Goal: Navigation & Orientation: Understand site structure

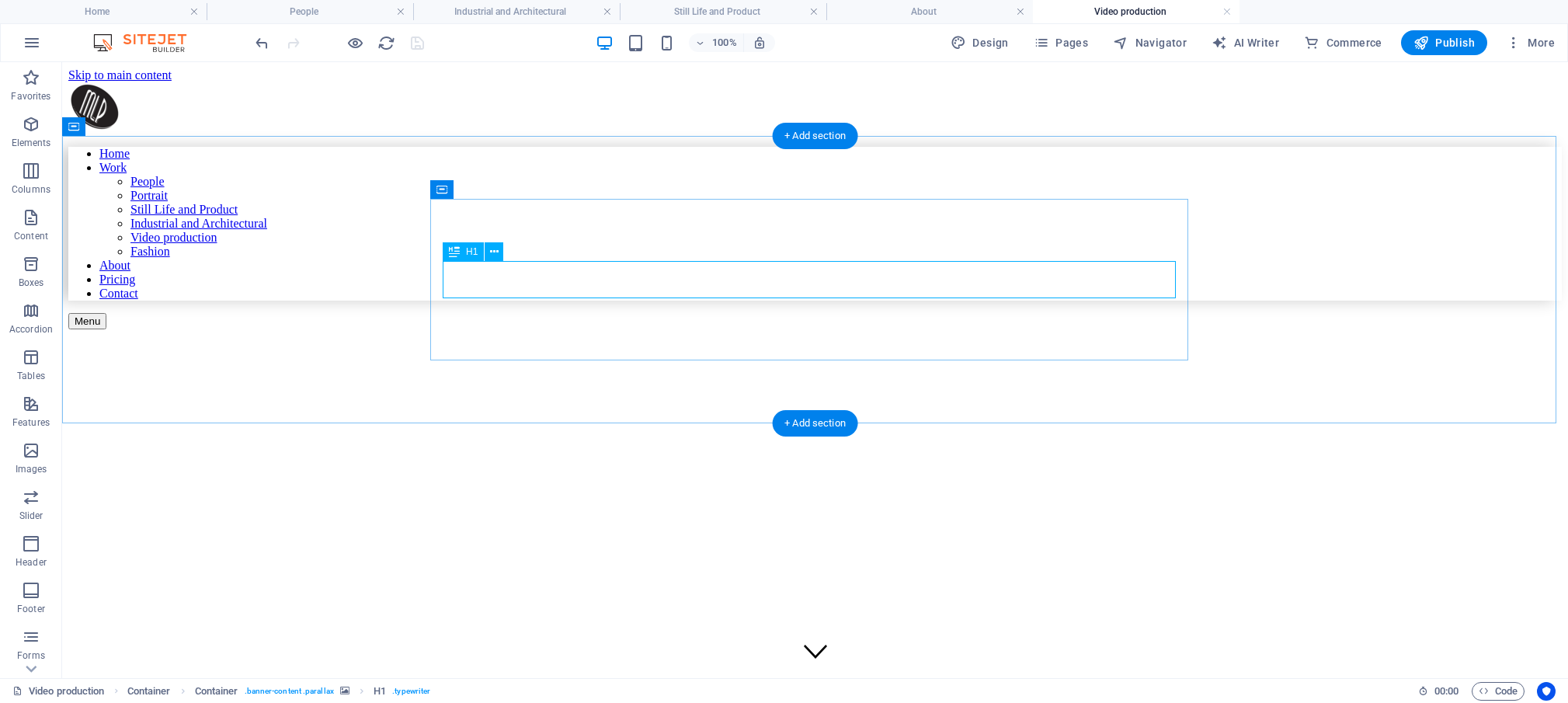
scroll to position [28, 0]
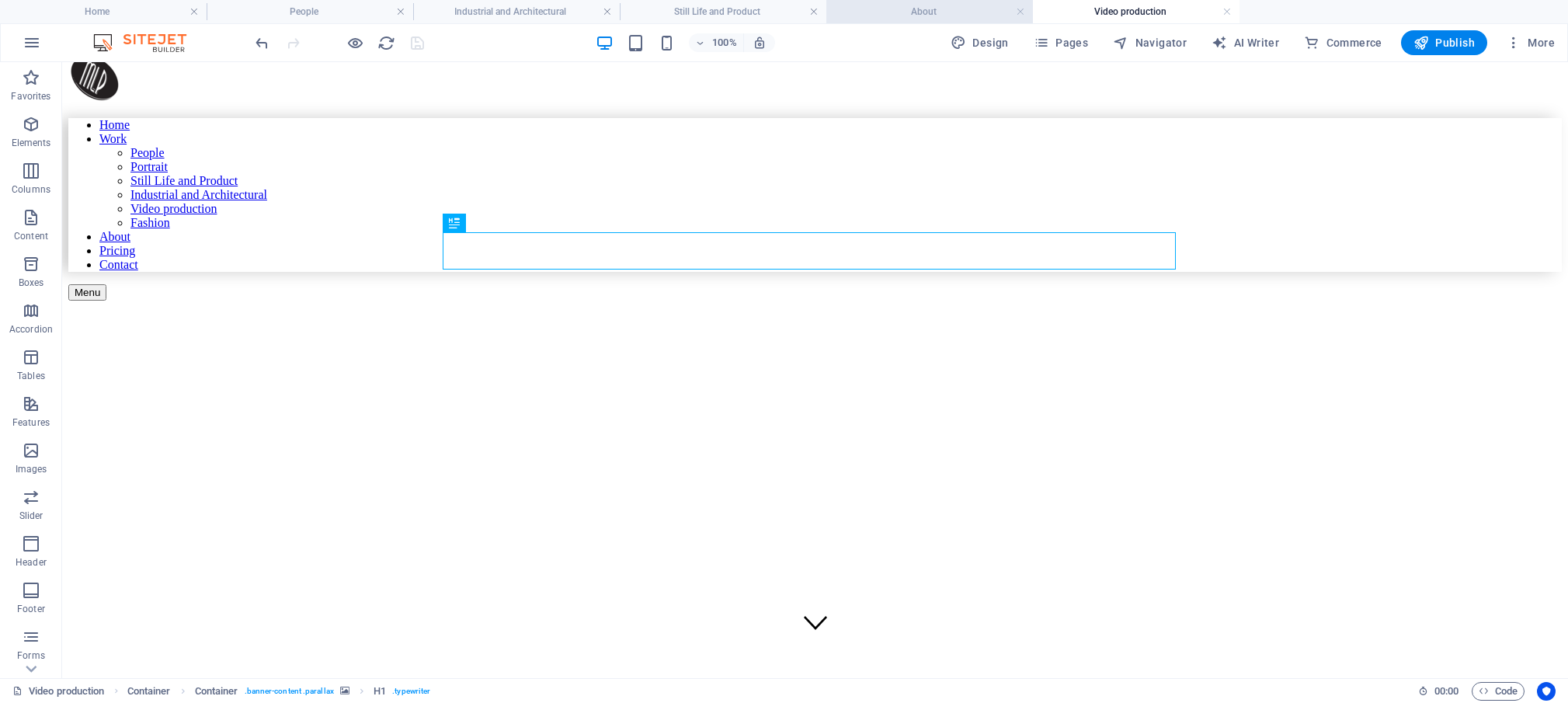
click at [936, 13] on h4 "About" at bounding box center [929, 12] width 207 height 17
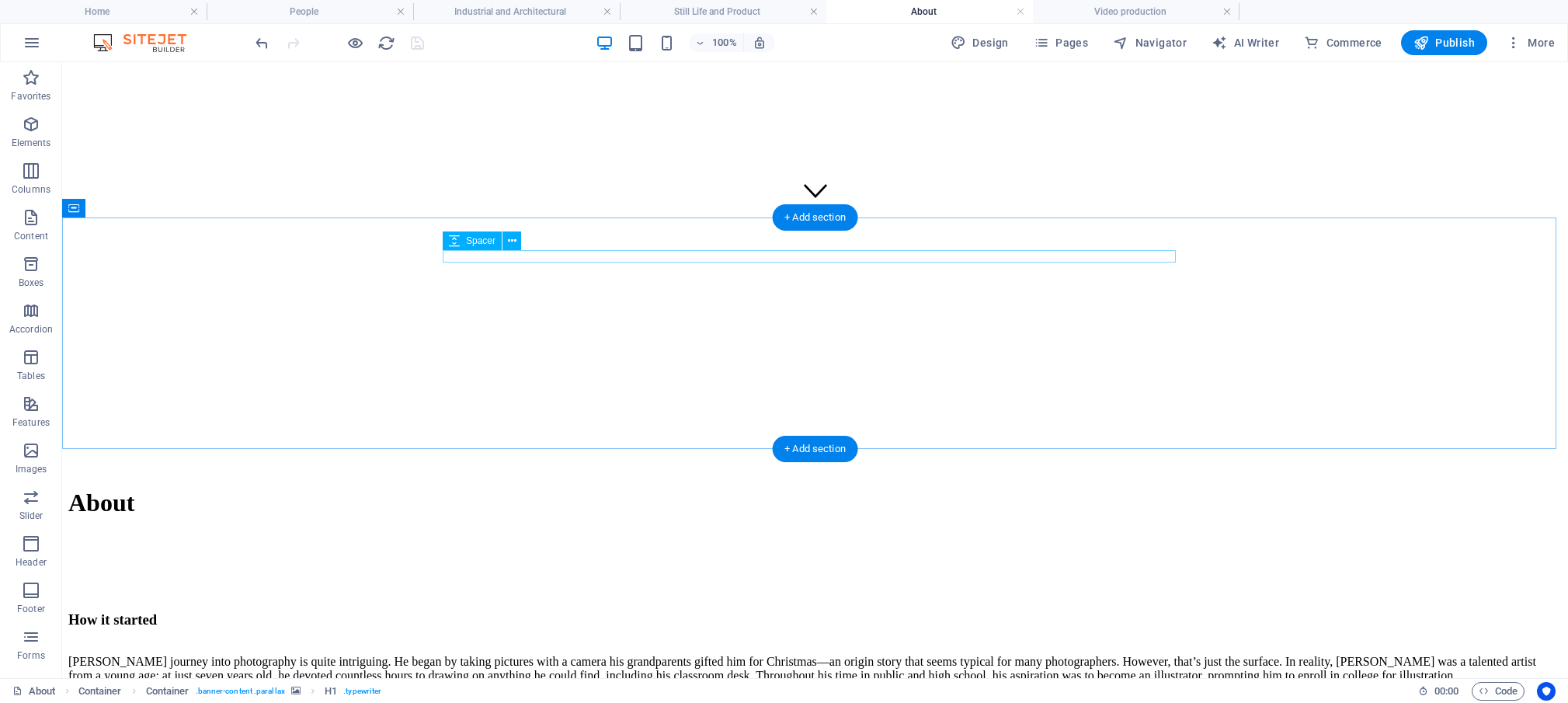
scroll to position [460, 0]
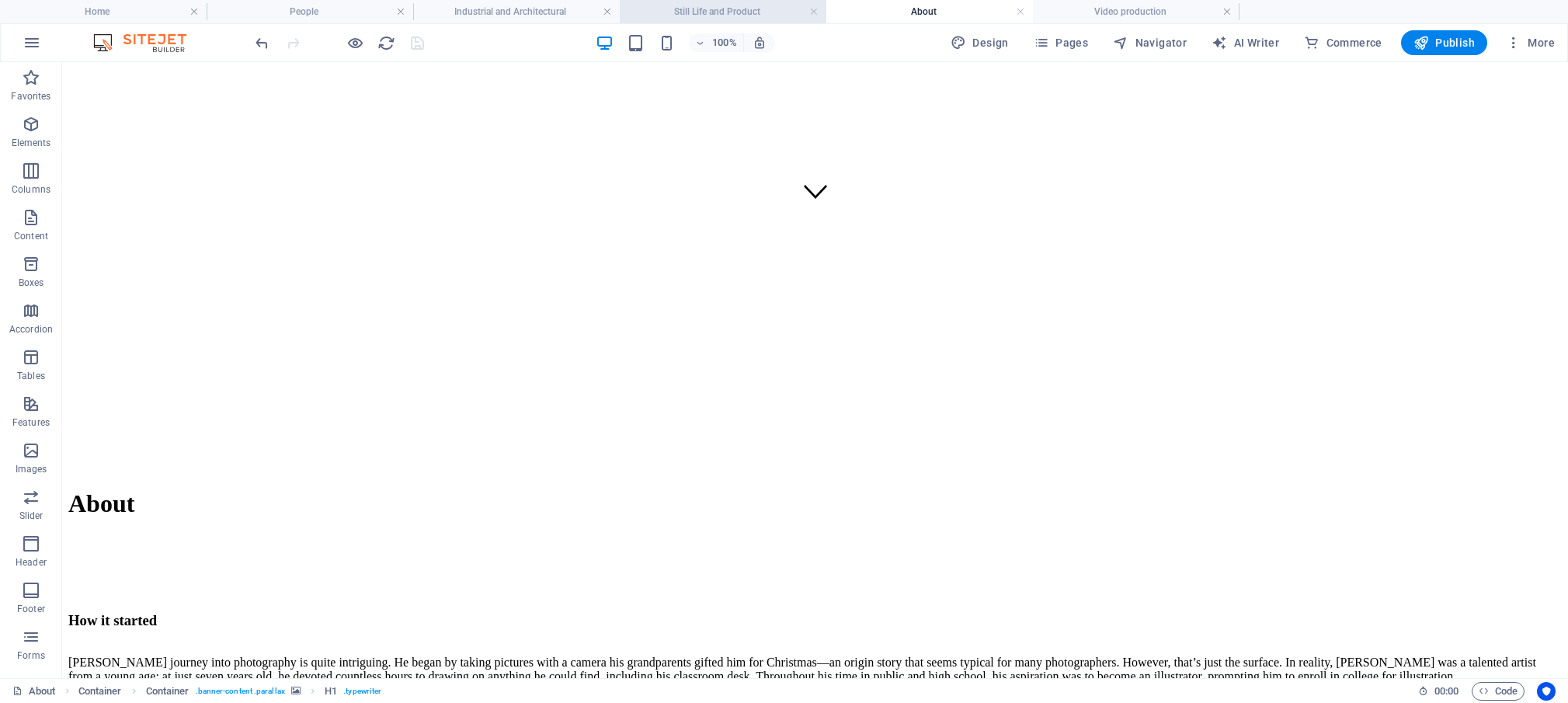
click at [734, 15] on h4 "Still Life and Product" at bounding box center [723, 12] width 207 height 17
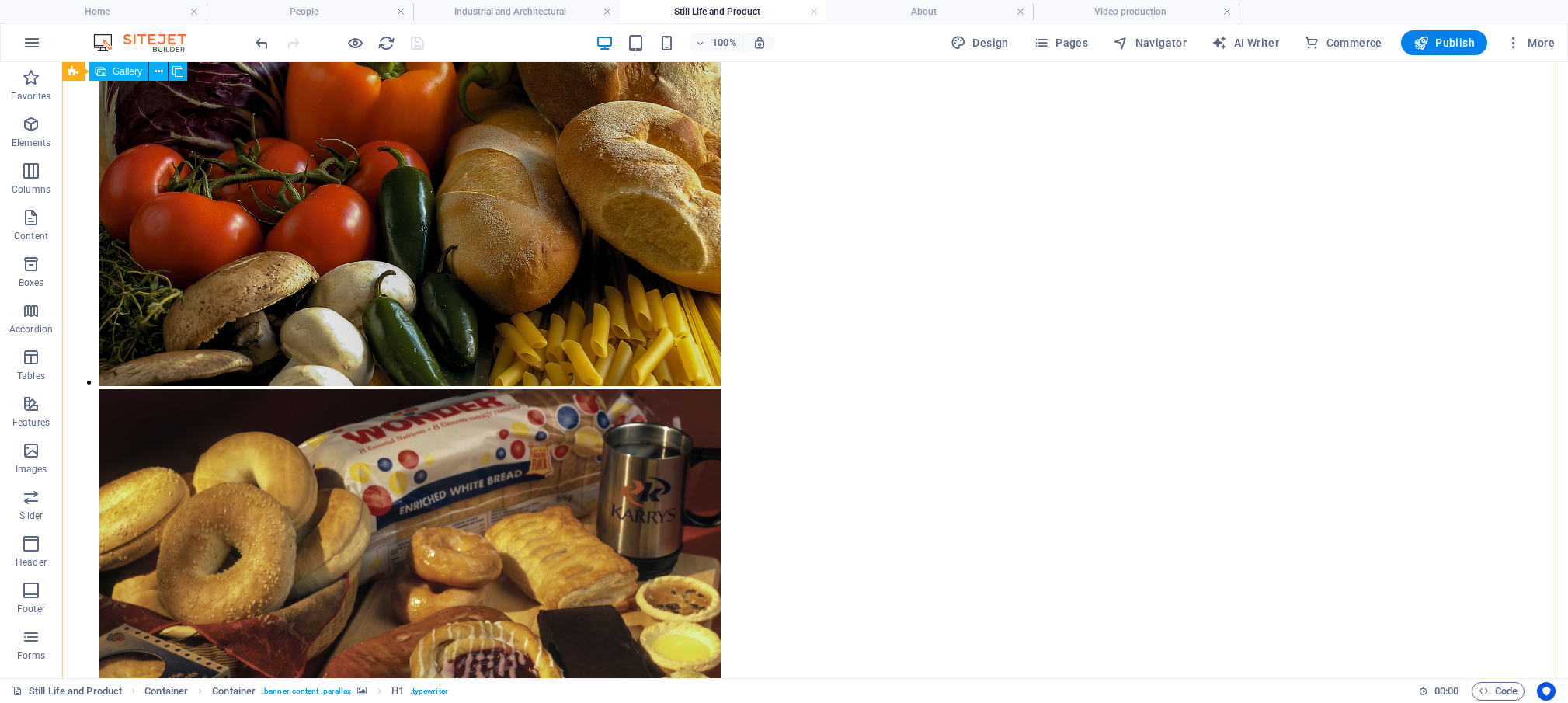
scroll to position [2431, 0]
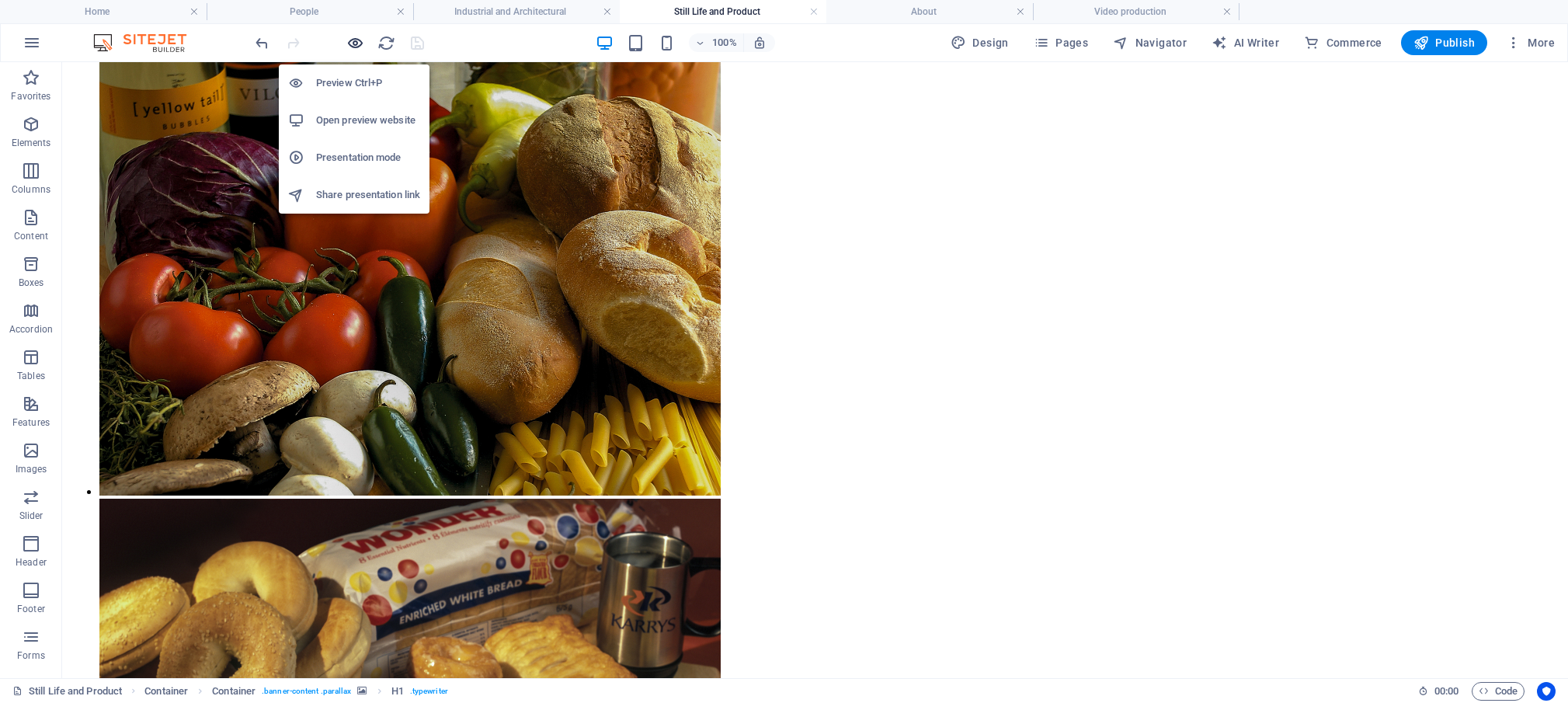
click at [351, 40] on icon "button" at bounding box center [356, 43] width 18 height 18
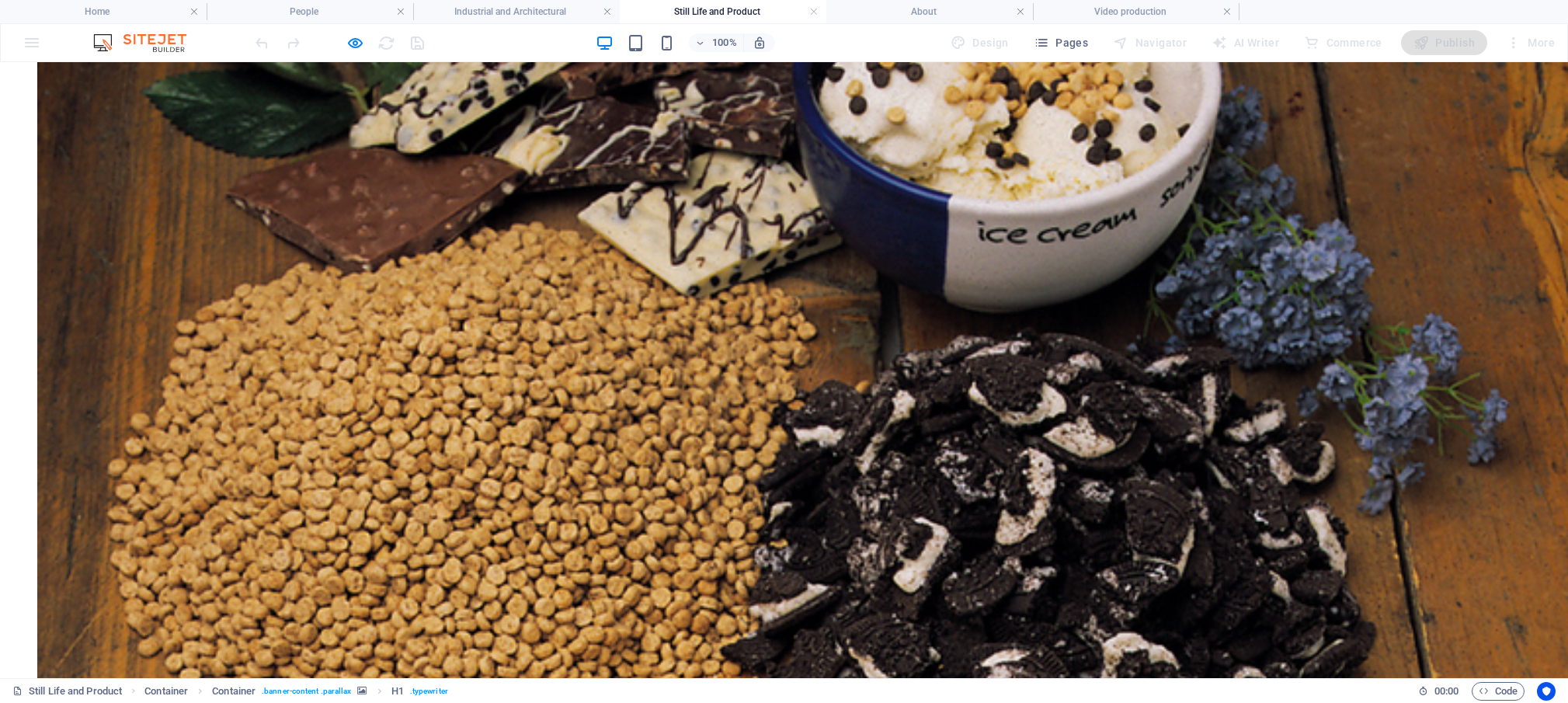
scroll to position [4916, 0]
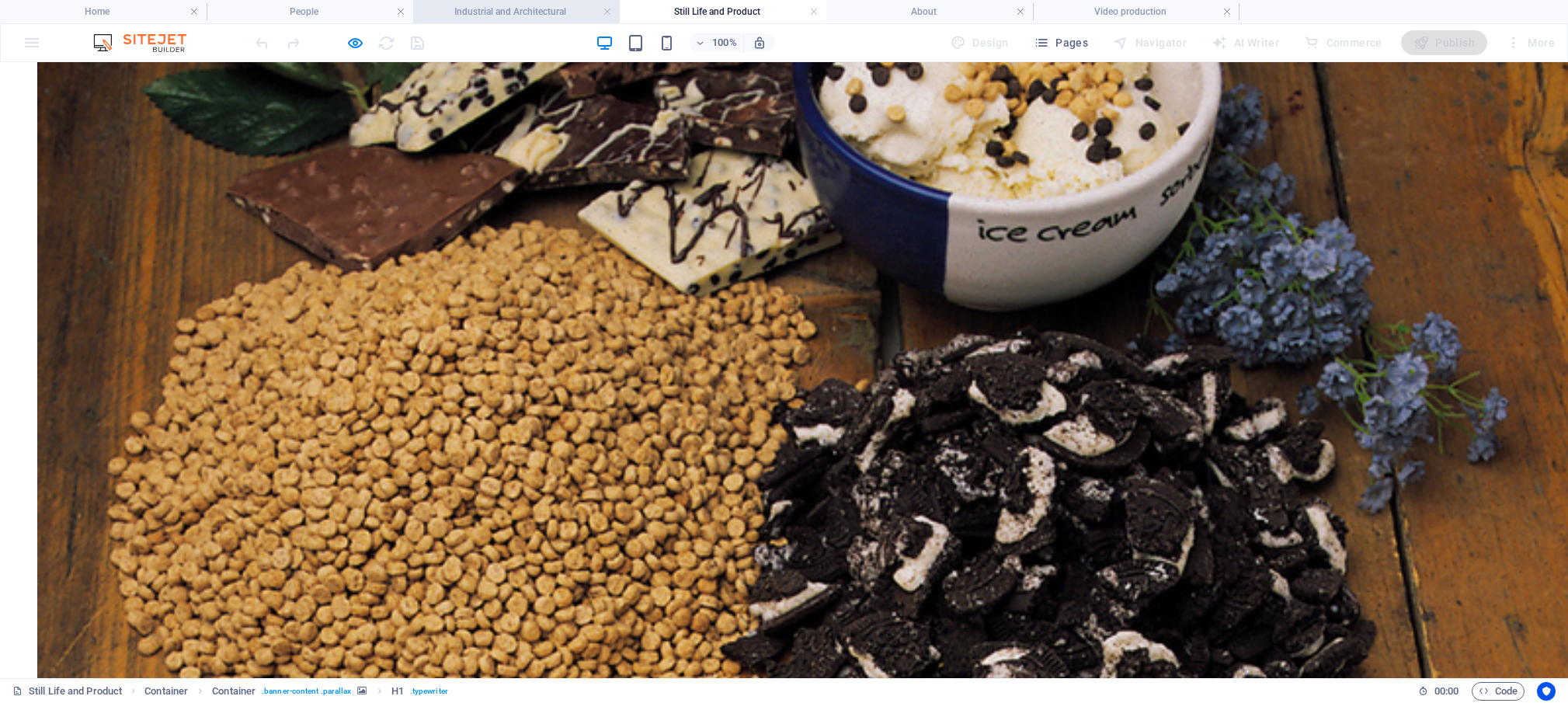
click at [508, 12] on h4 "Industrial and Architectural" at bounding box center [516, 12] width 207 height 17
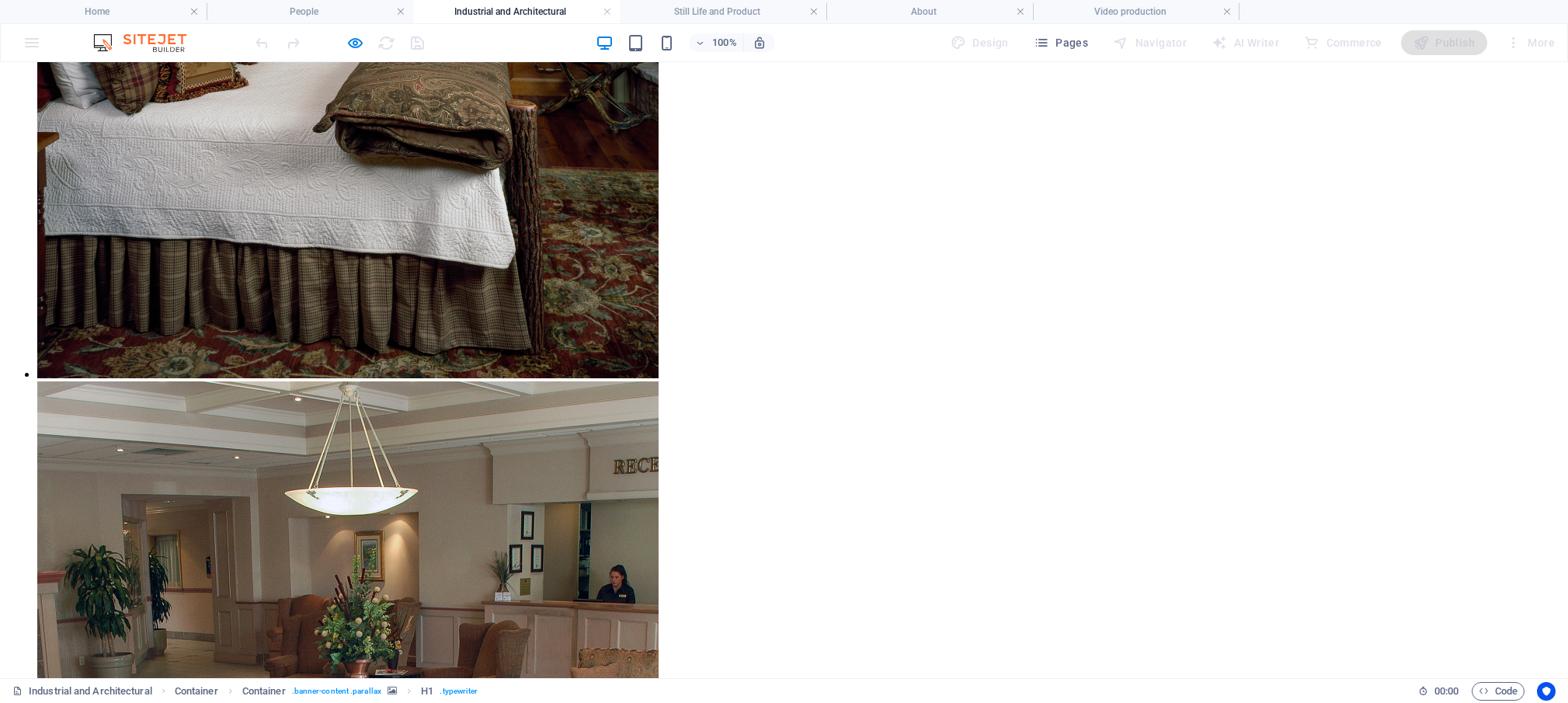
scroll to position [2434, 0]
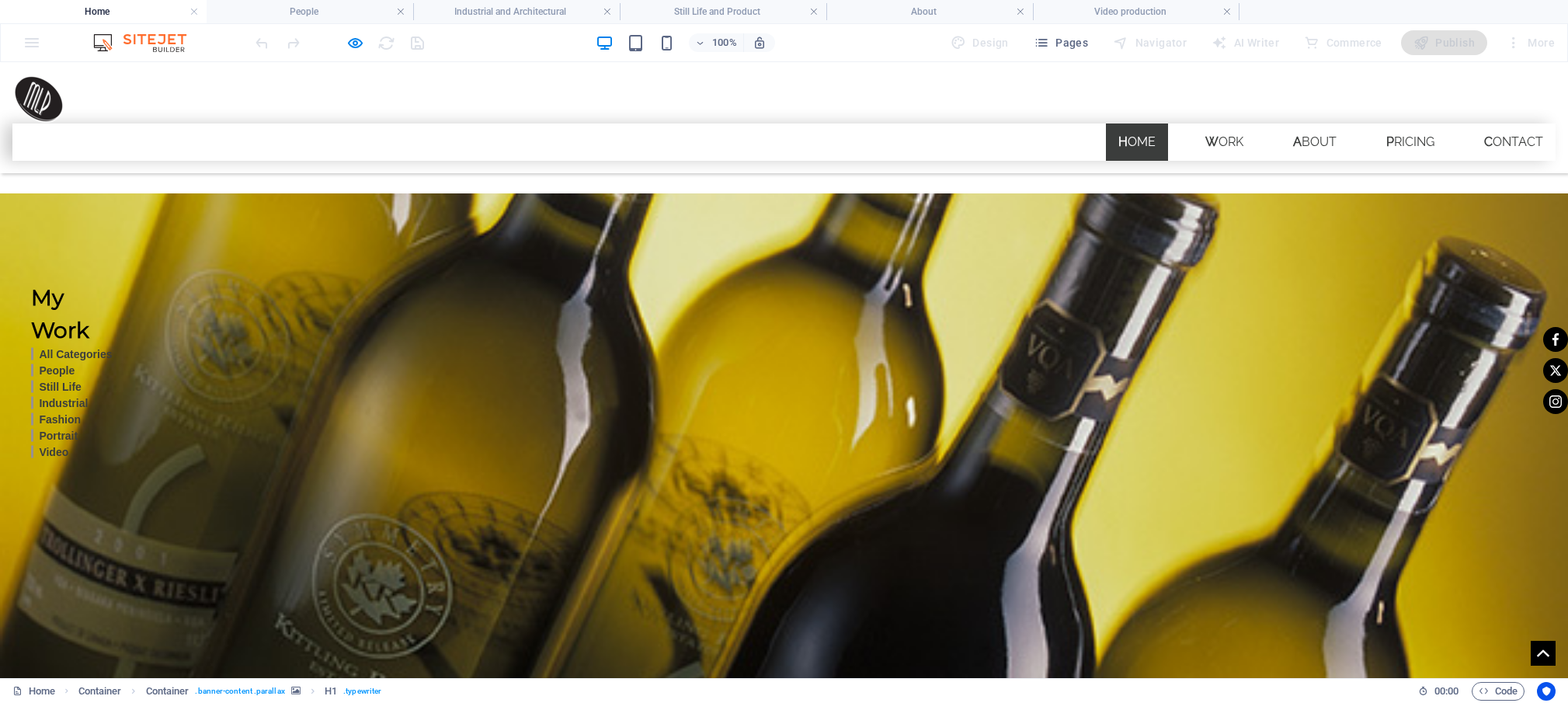
scroll to position [2896, 0]
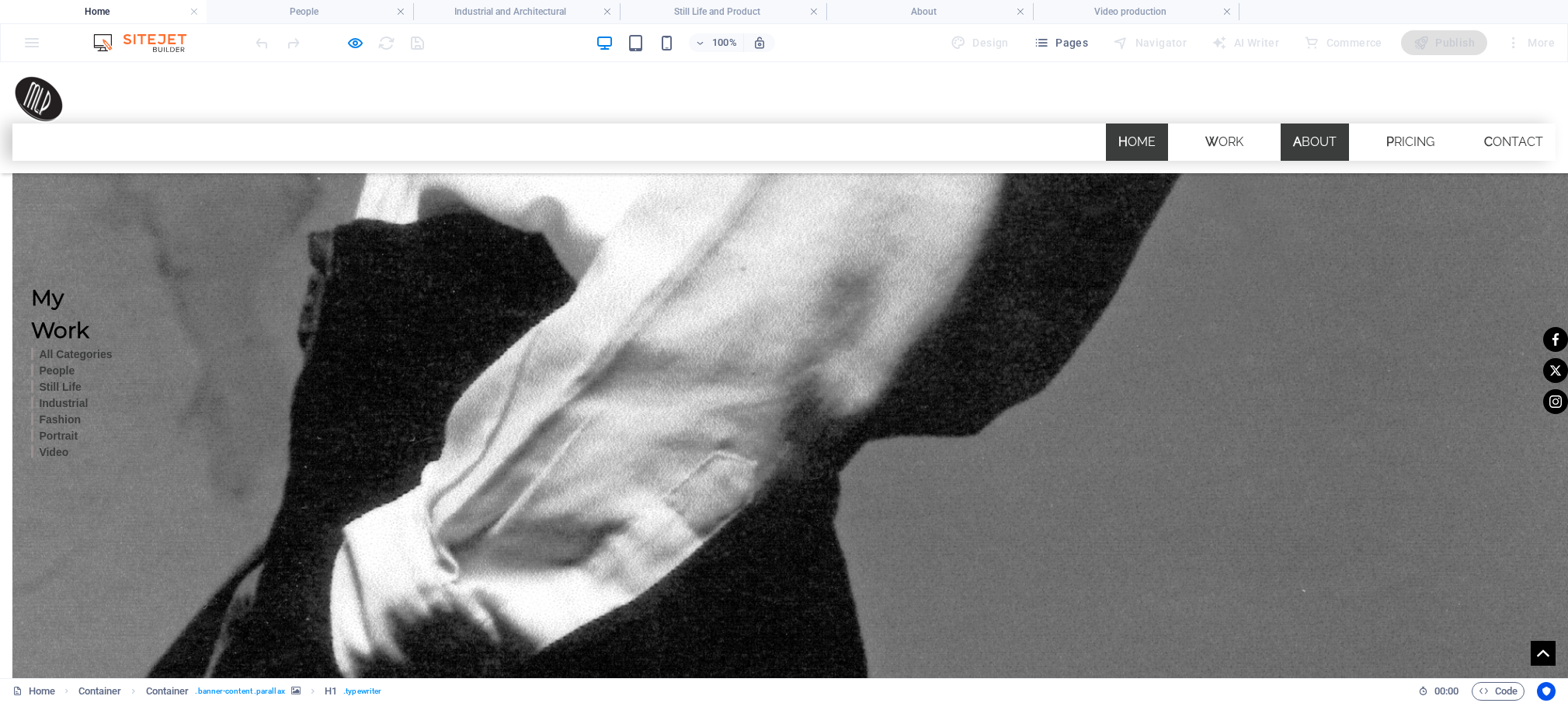
click at [1317, 123] on link "About" at bounding box center [1314, 142] width 68 height 37
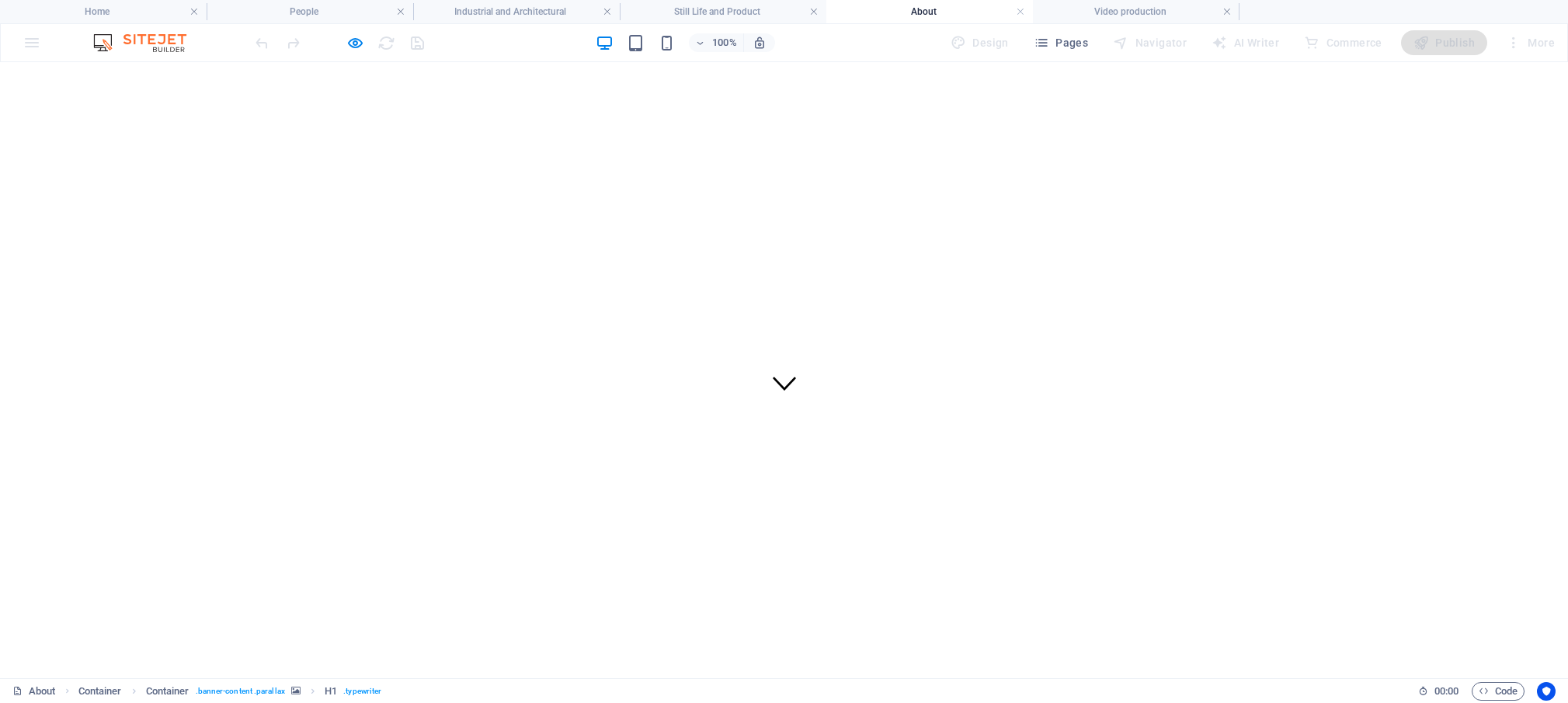
scroll to position [199, 0]
click at [545, 8] on h4 "Industrial and Architectural" at bounding box center [516, 12] width 207 height 17
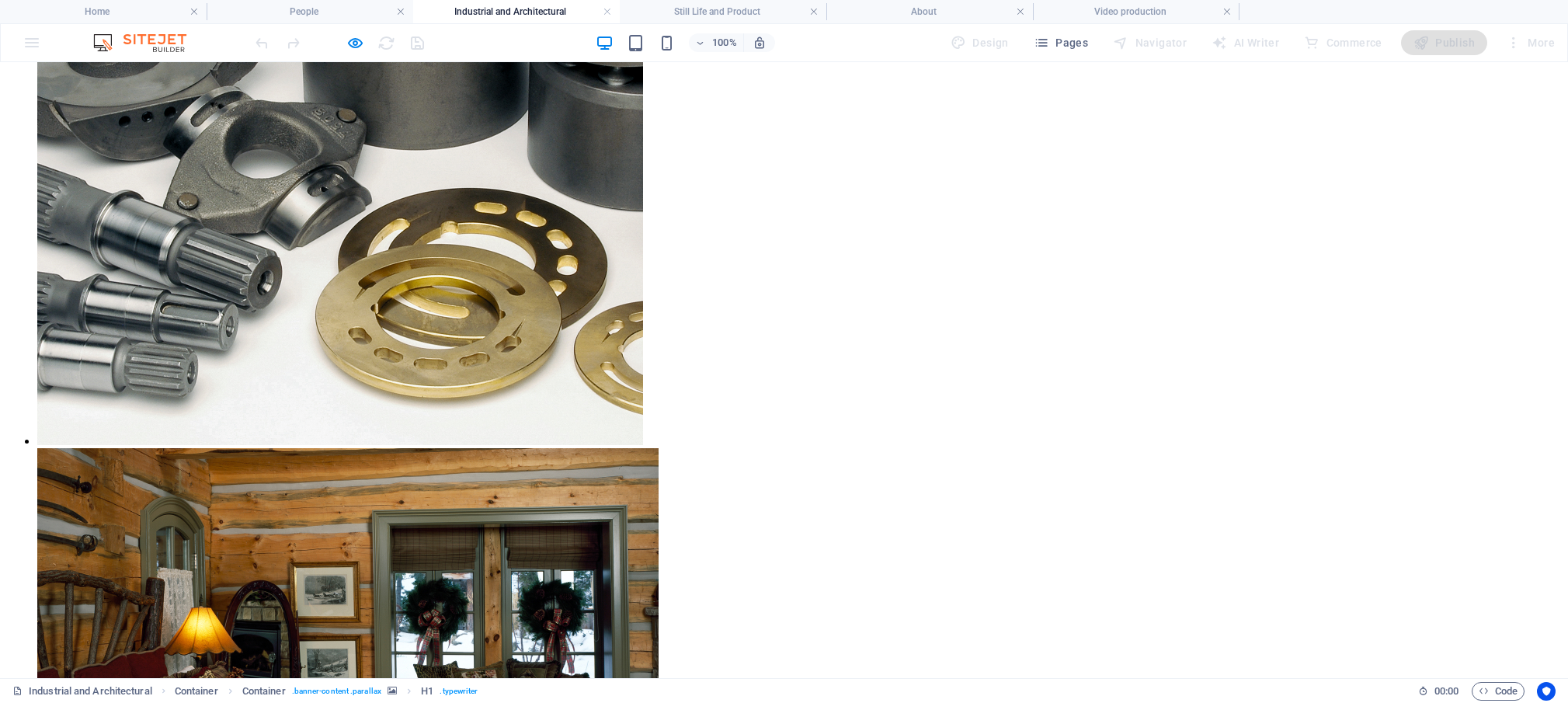
scroll to position [1800, 0]
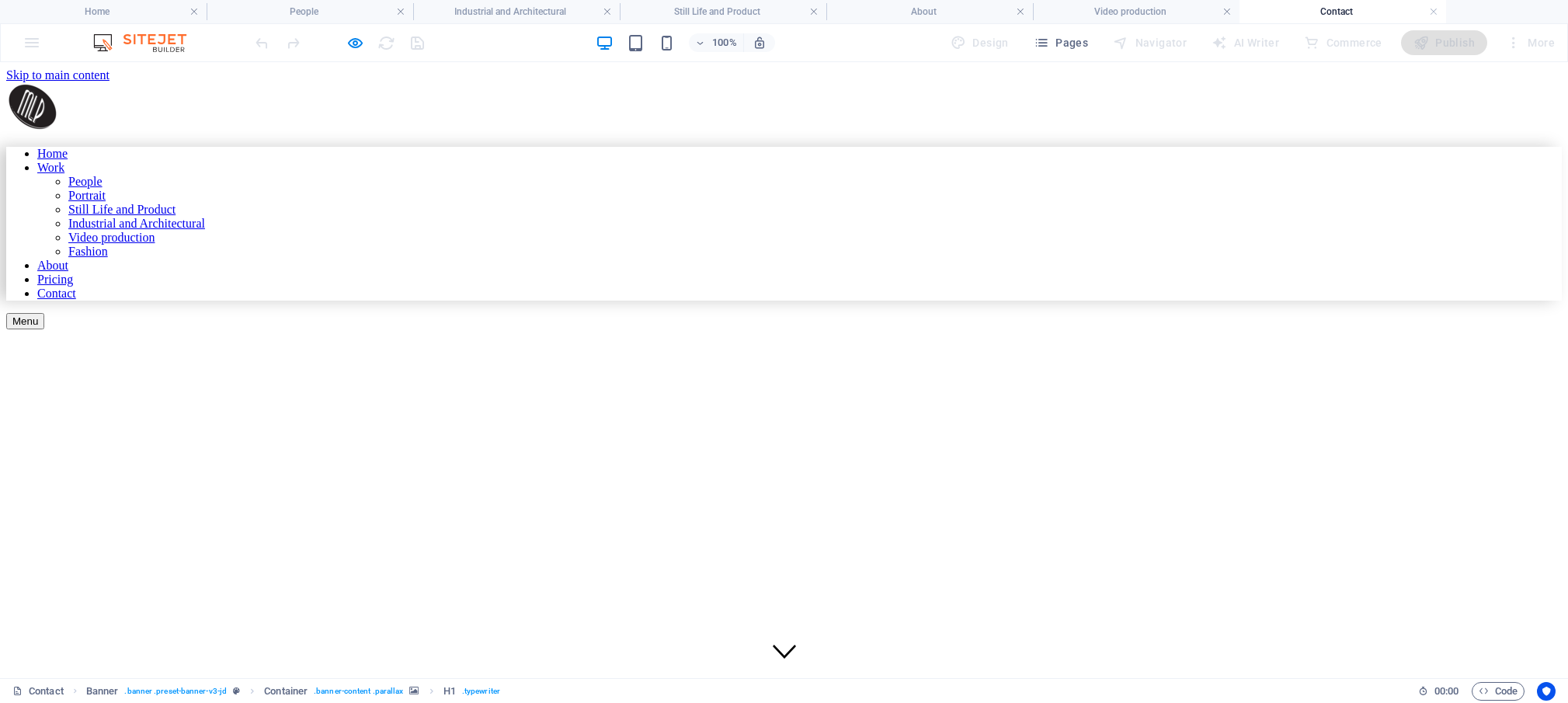
scroll to position [0, 0]
click at [337, 9] on h4 "People" at bounding box center [310, 12] width 207 height 17
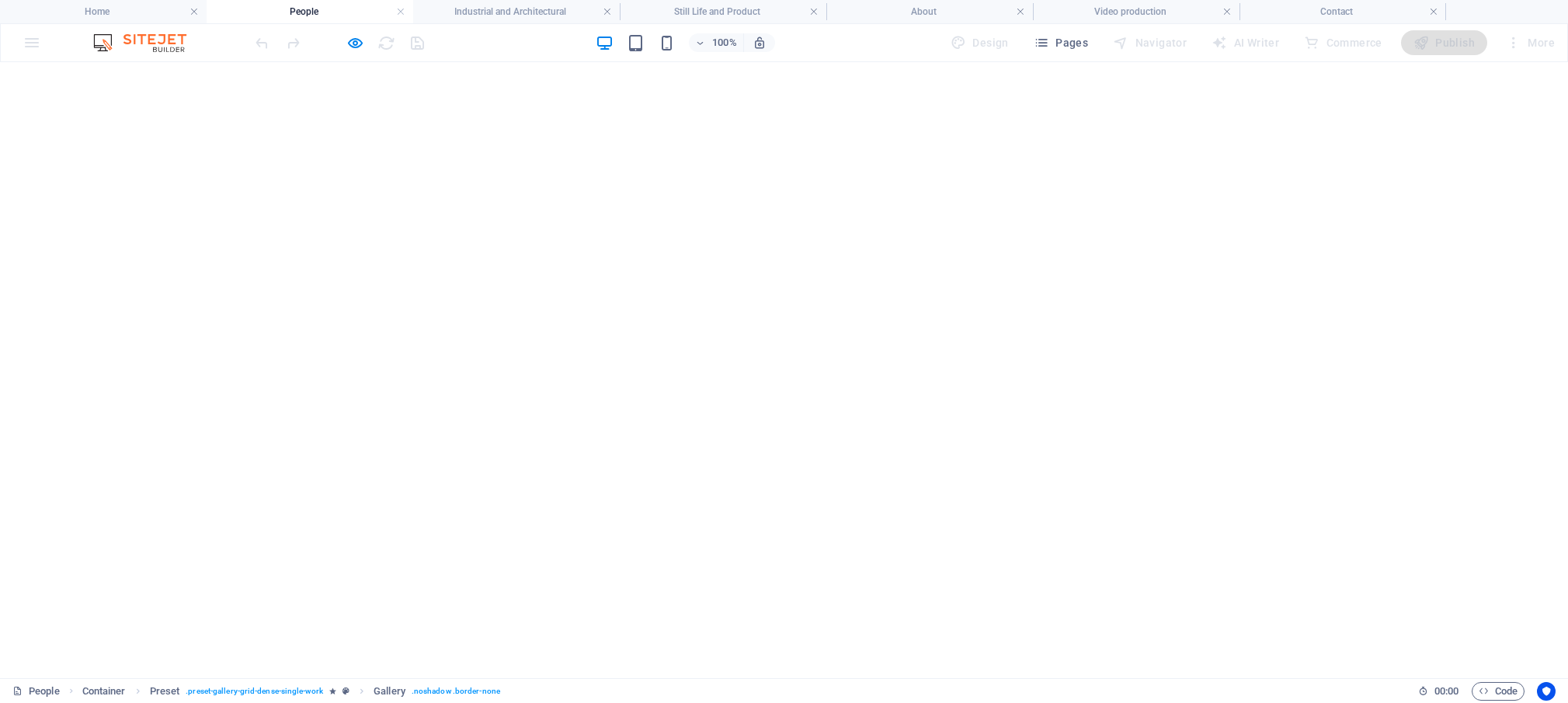
scroll to position [1980, 0]
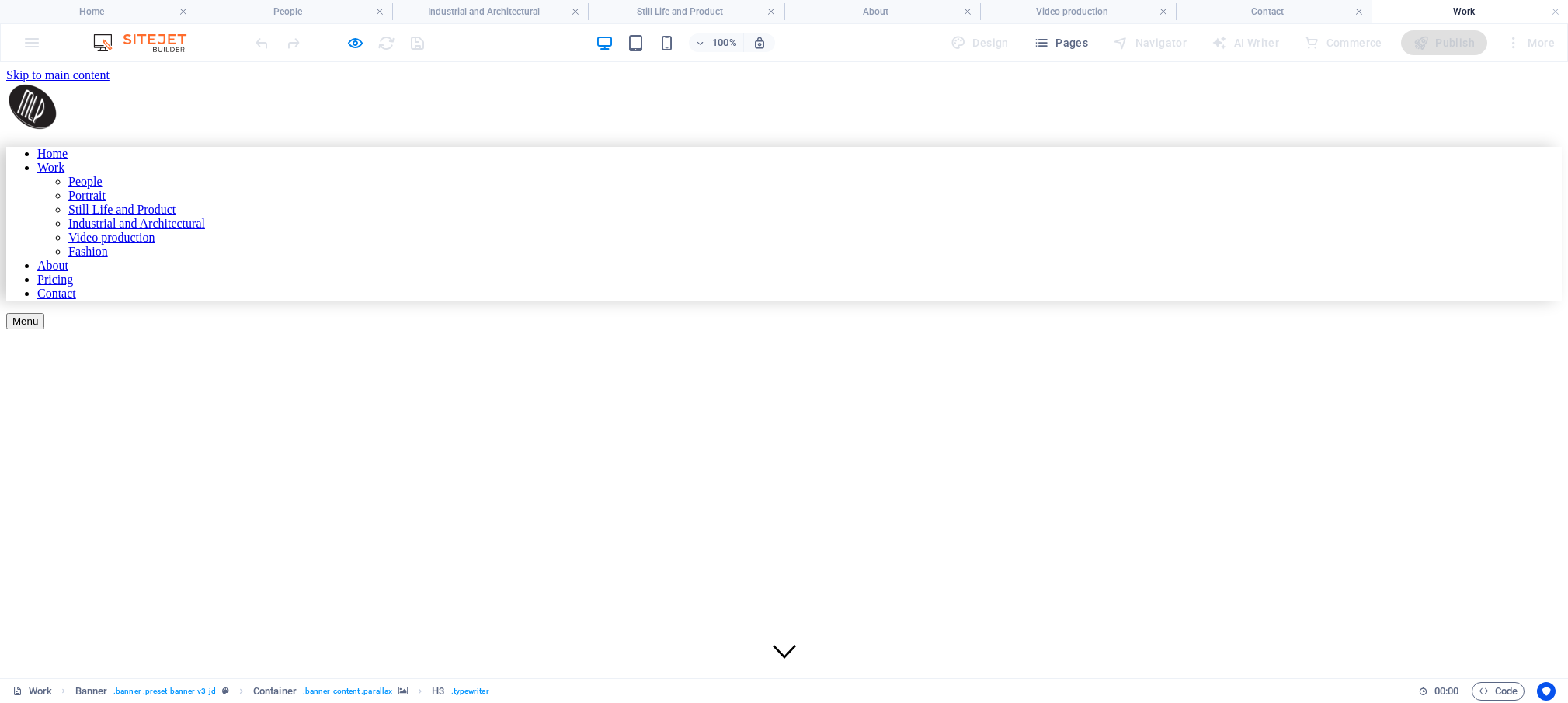
scroll to position [0, 0]
click at [135, 15] on h4 "Home" at bounding box center [98, 12] width 196 height 17
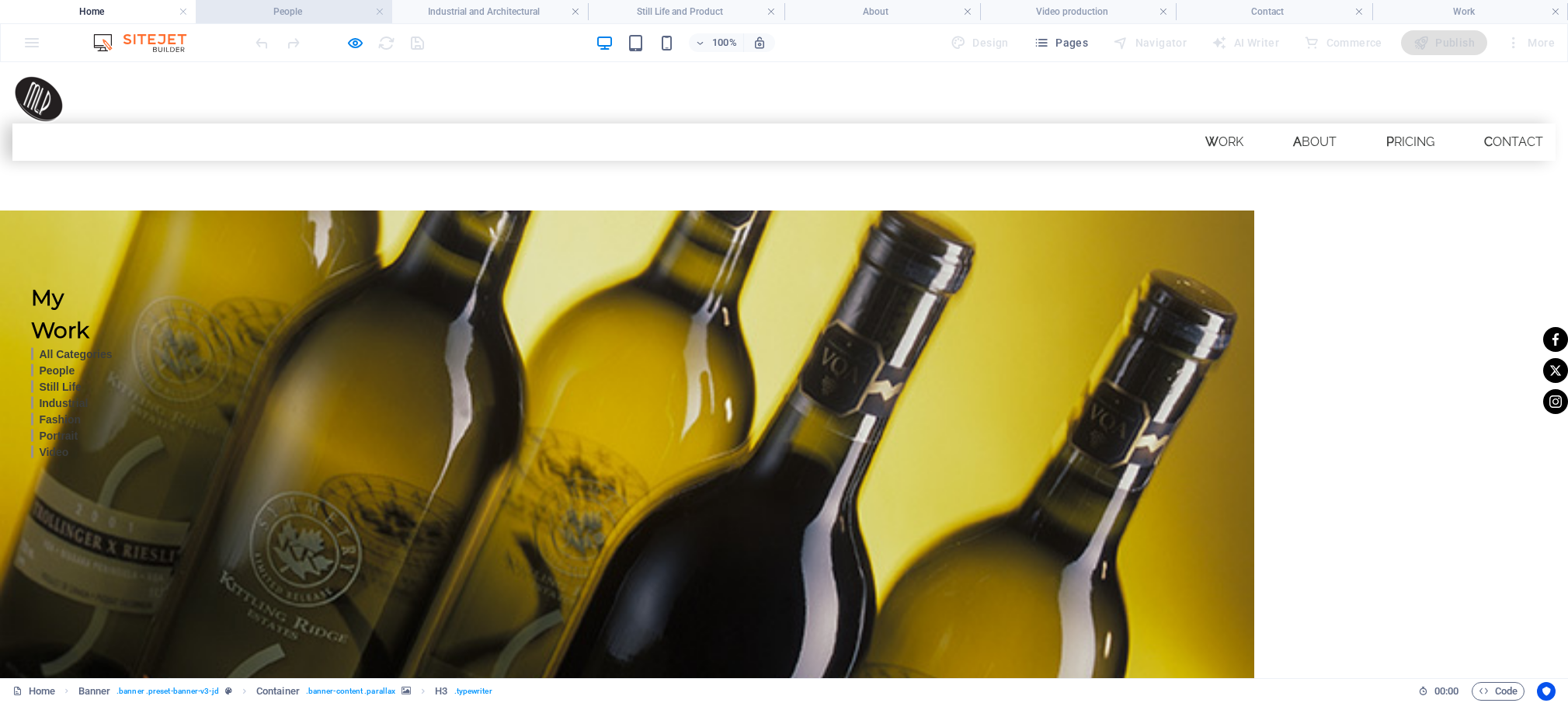
click at [318, 13] on h4 "People" at bounding box center [294, 12] width 196 height 17
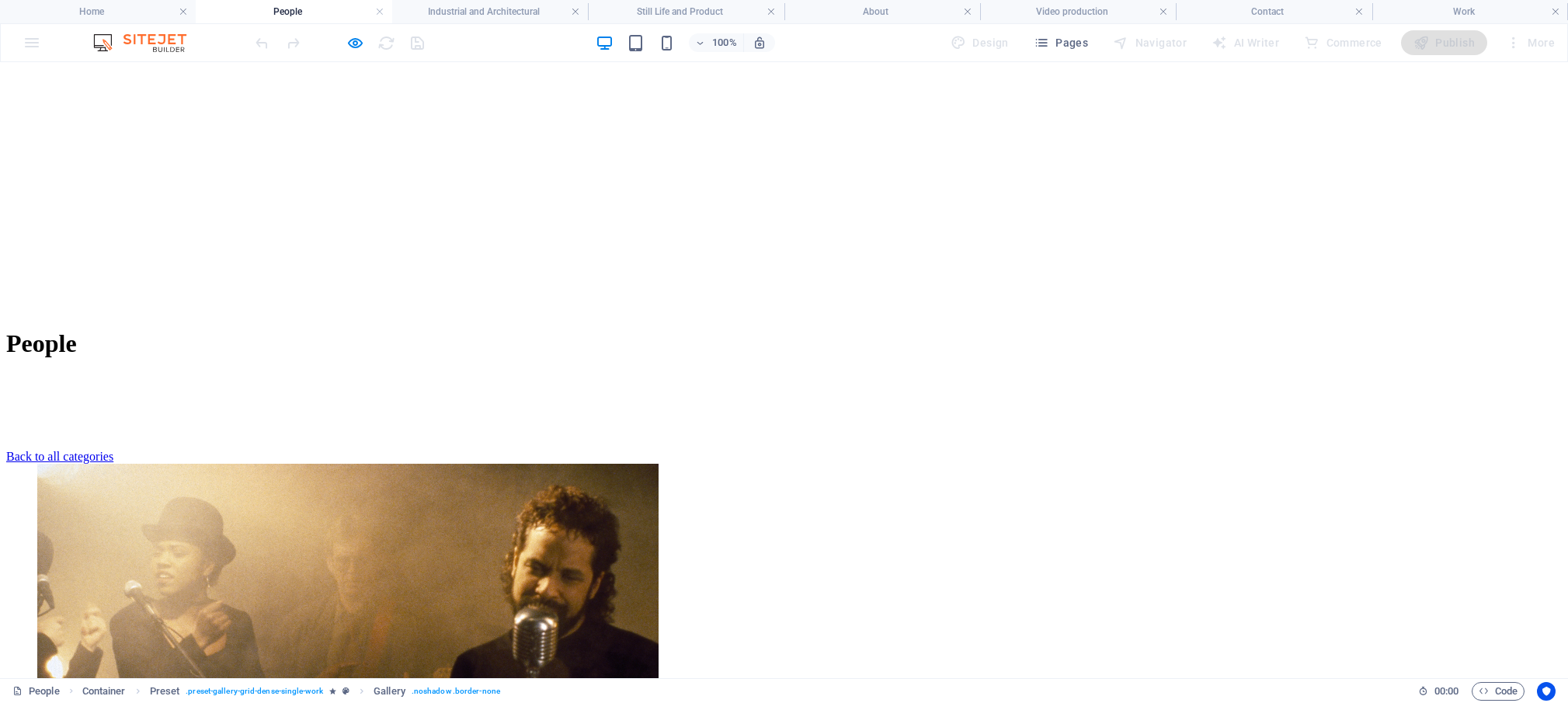
scroll to position [651, 0]
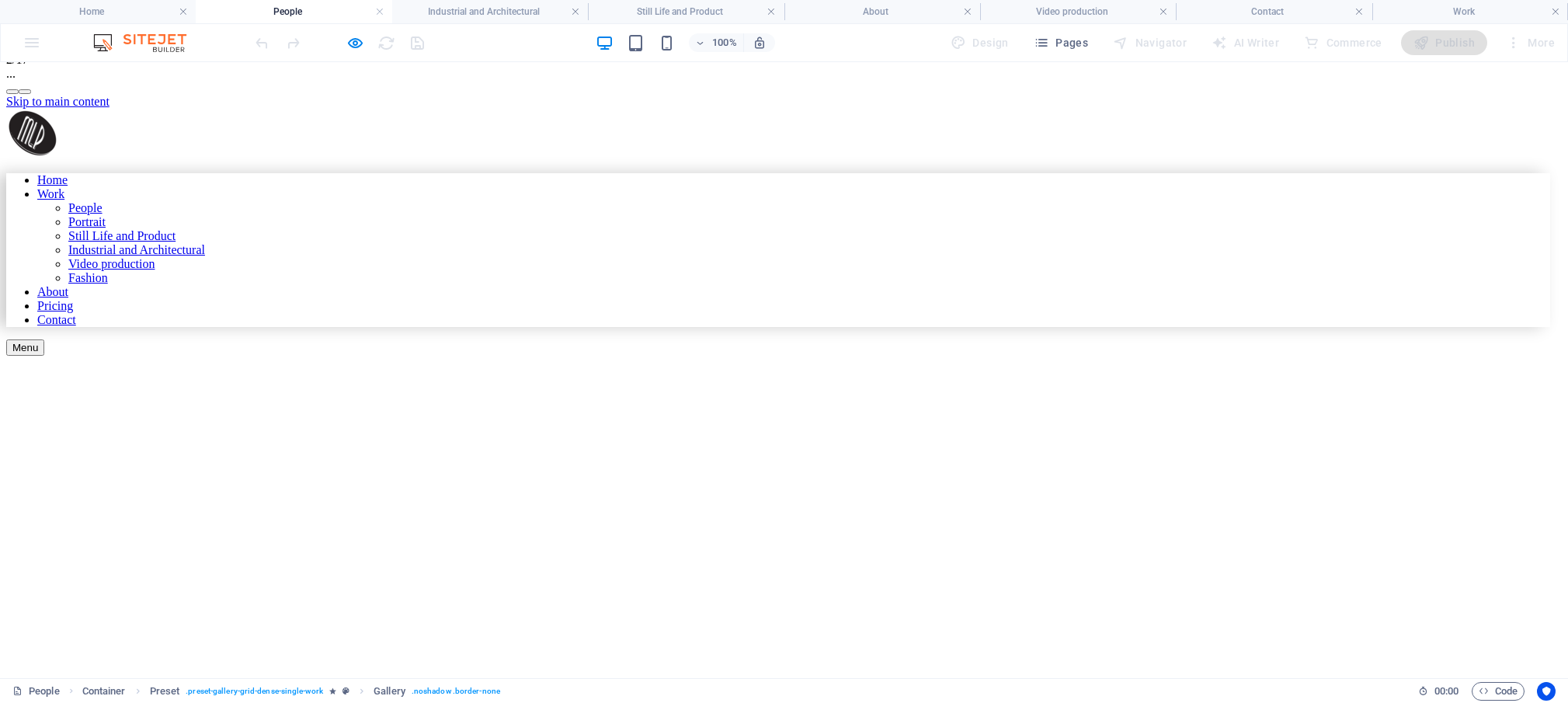
click at [31, 94] on button "button" at bounding box center [25, 91] width 12 height 4
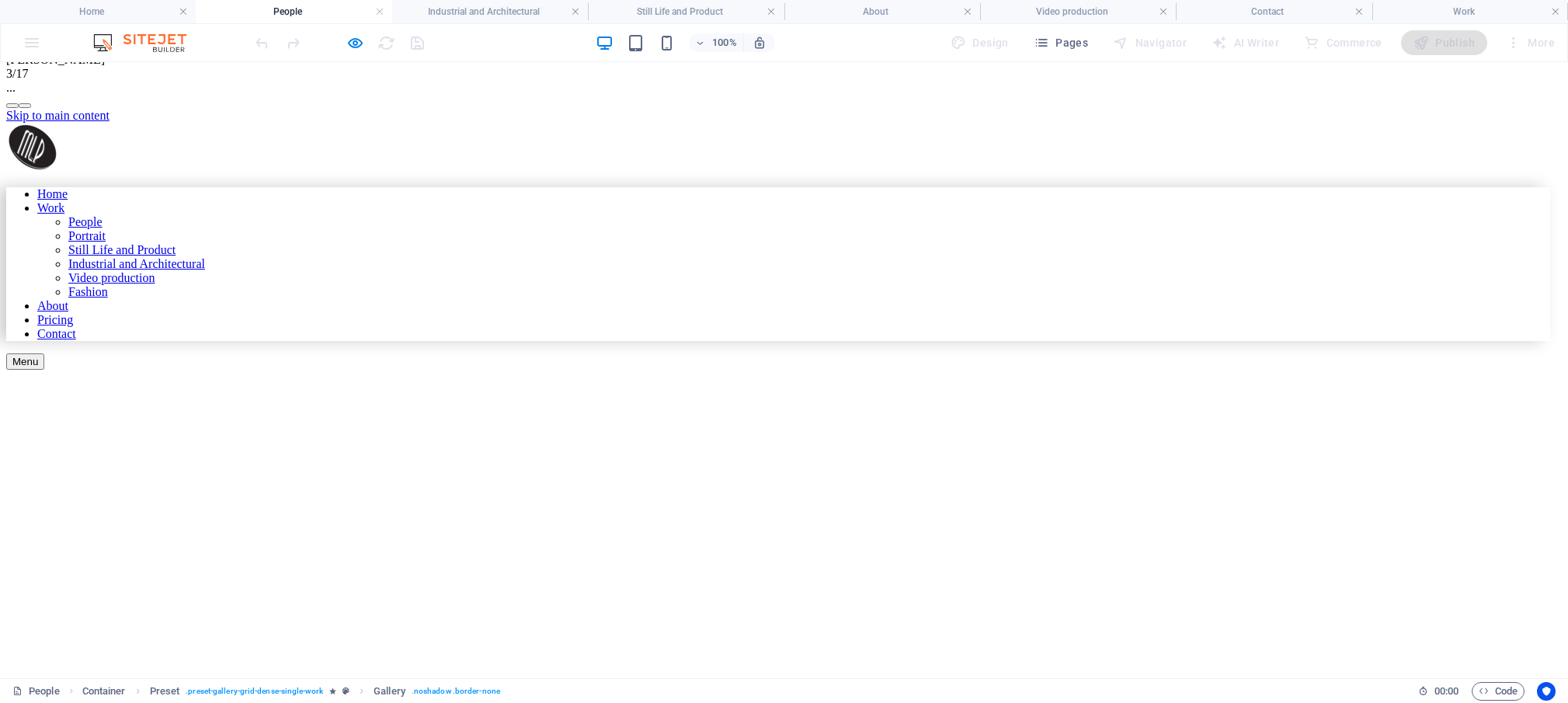
click at [31, 108] on button "button" at bounding box center [25, 105] width 12 height 4
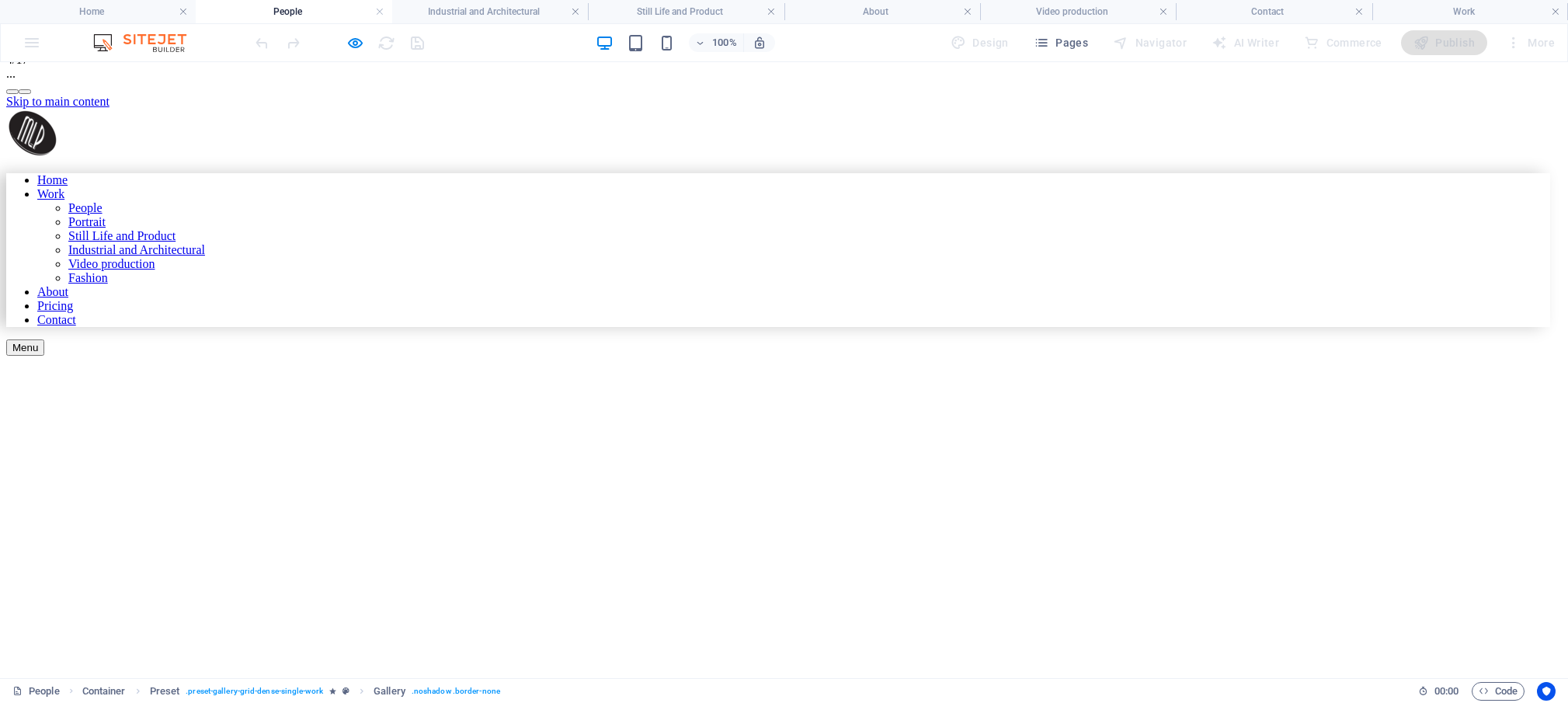
click at [31, 94] on button "button" at bounding box center [25, 91] width 12 height 4
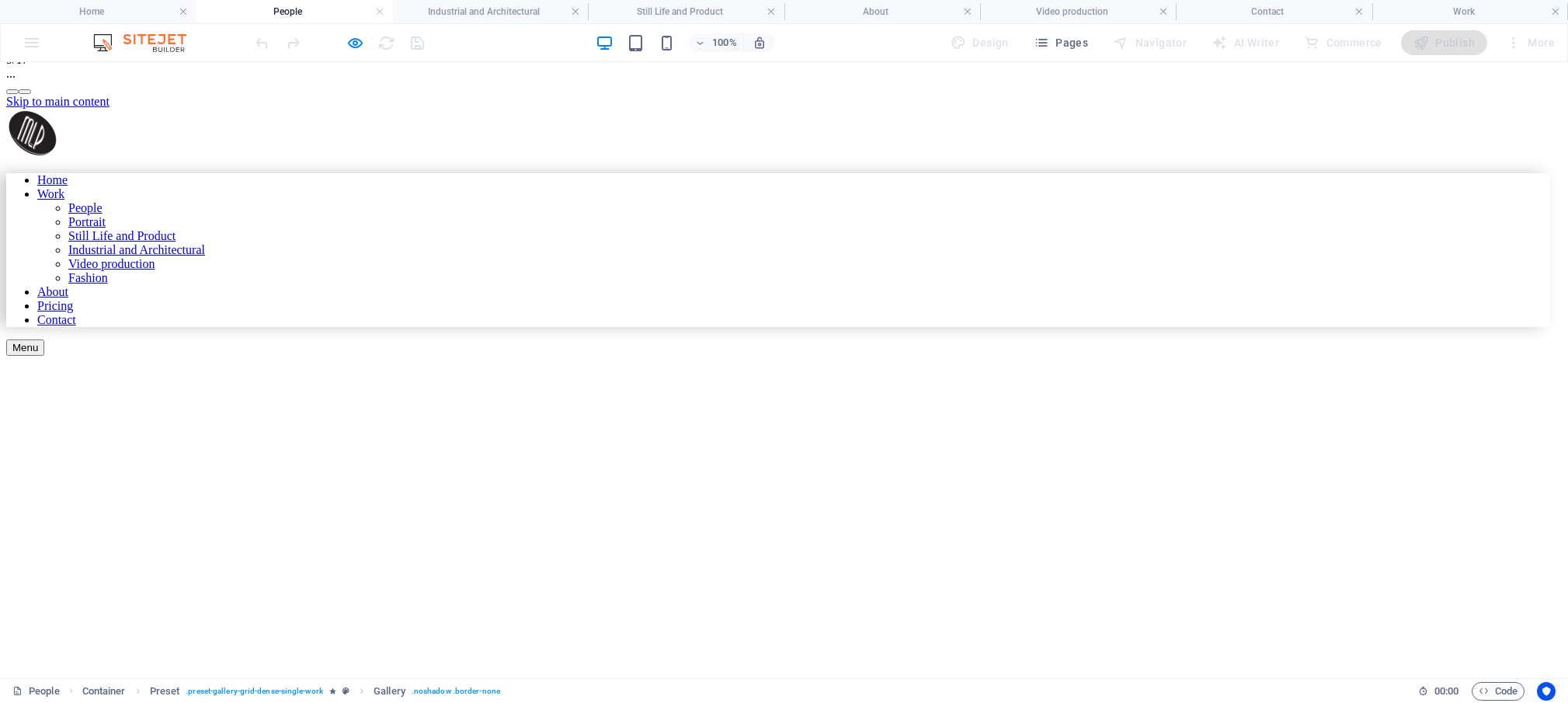
click at [31, 94] on button "button" at bounding box center [25, 91] width 12 height 4
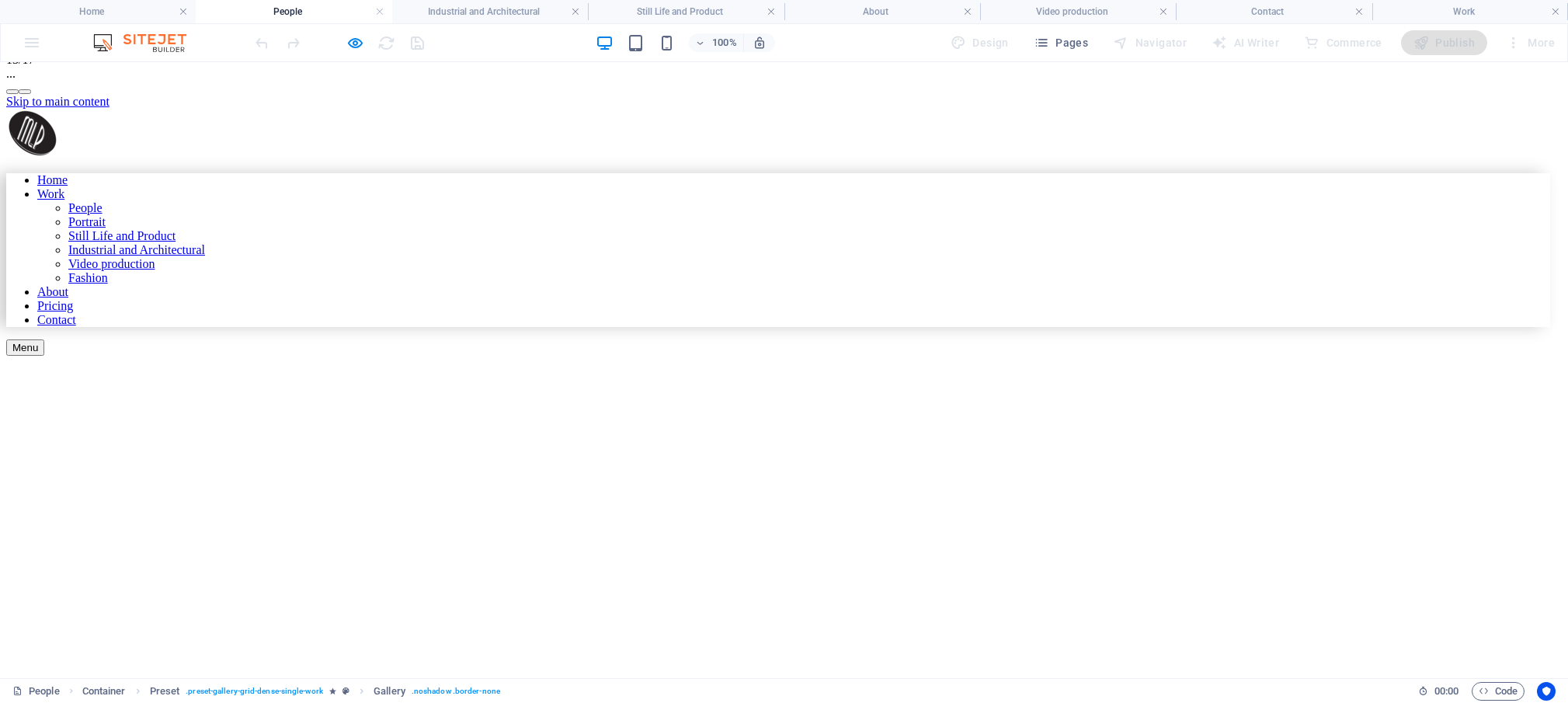
click at [31, 94] on button "button" at bounding box center [25, 91] width 12 height 4
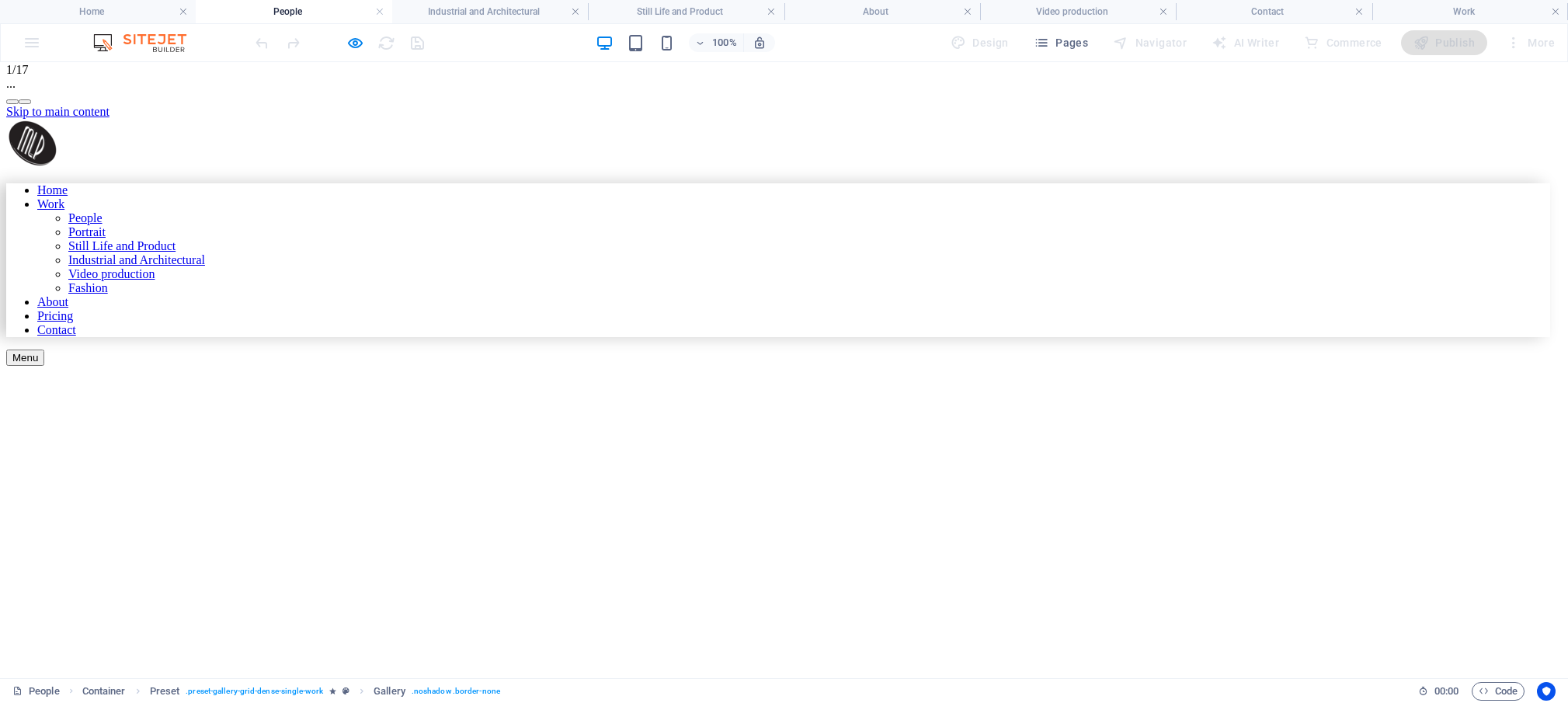
click at [31, 104] on button "button" at bounding box center [25, 101] width 12 height 4
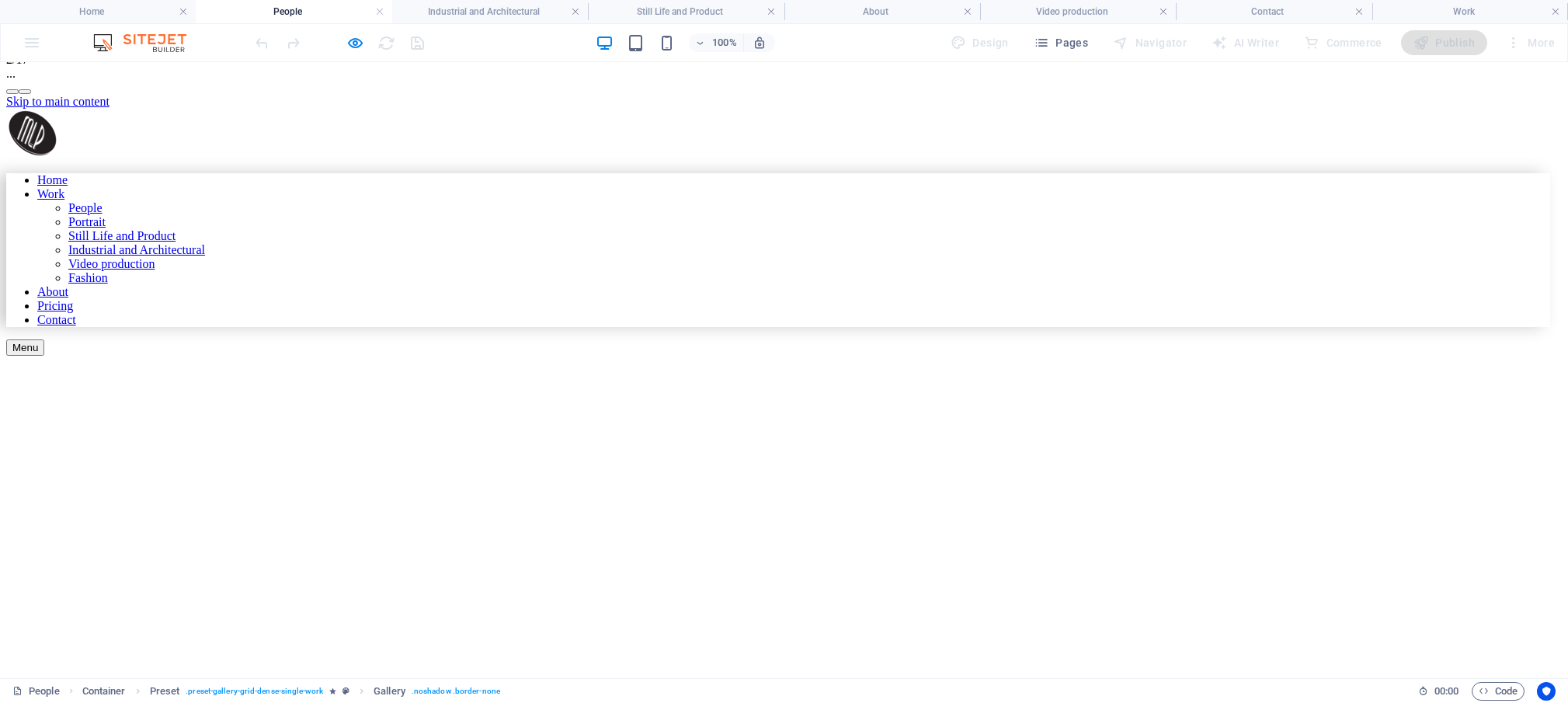
click at [31, 94] on button "button" at bounding box center [25, 91] width 12 height 4
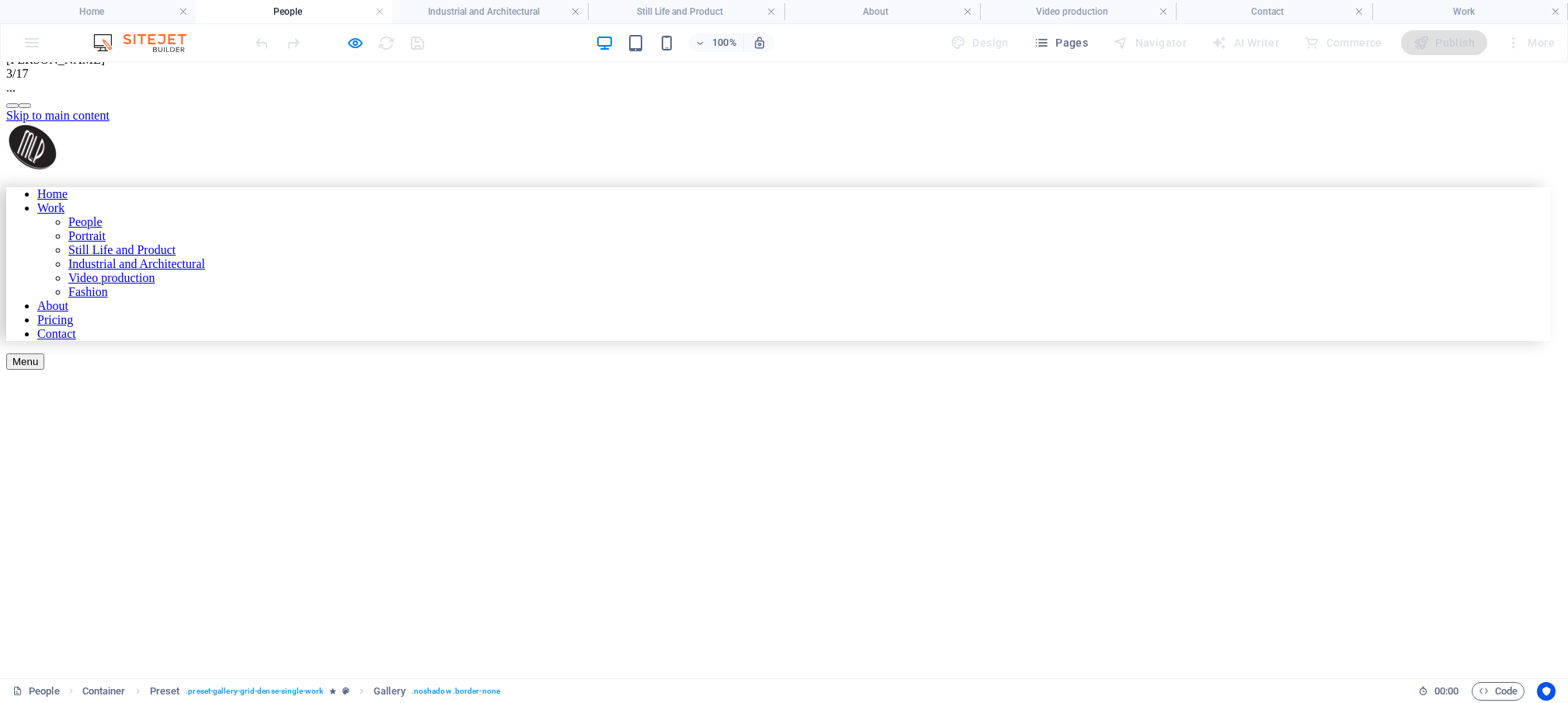
click at [31, 108] on button "button" at bounding box center [25, 105] width 12 height 4
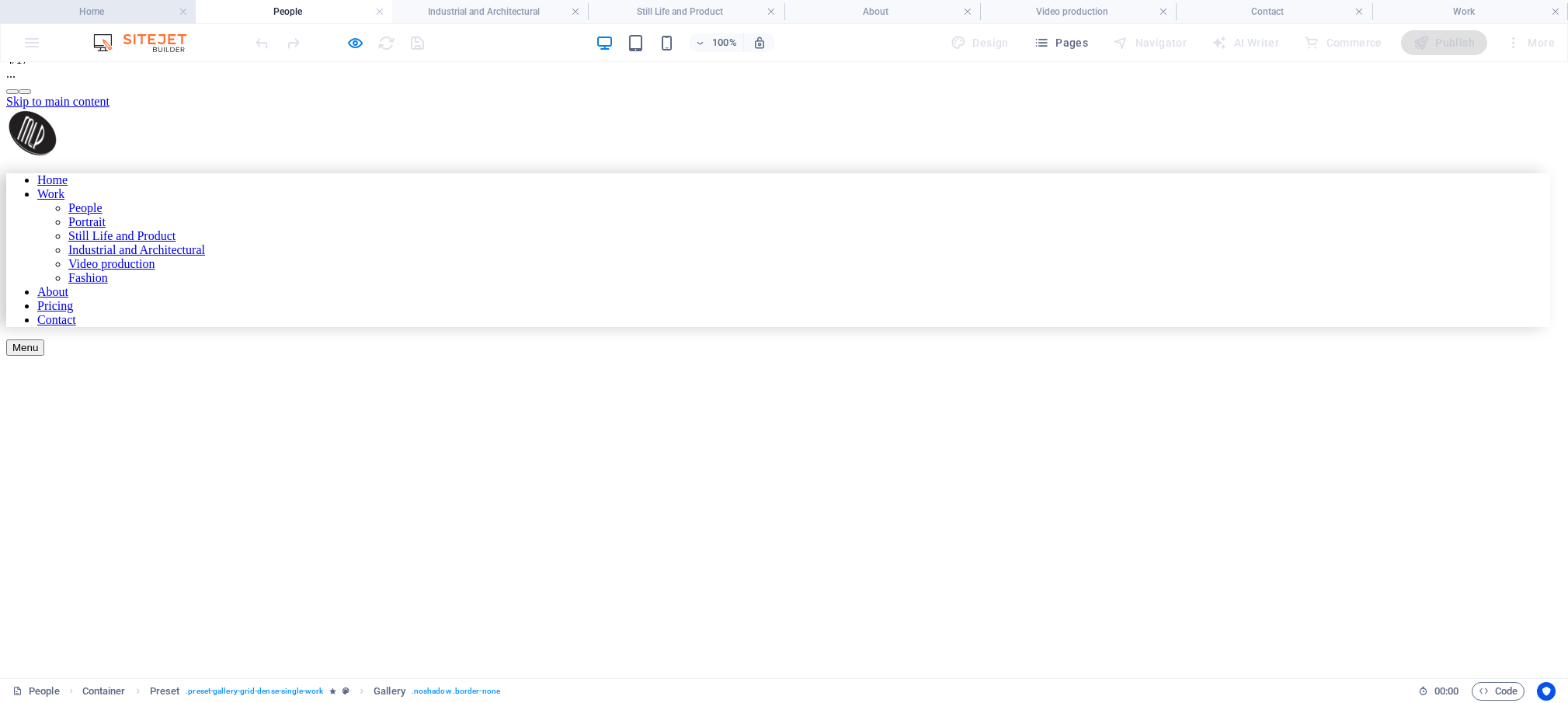
click at [98, 13] on h4 "Home" at bounding box center [98, 12] width 196 height 17
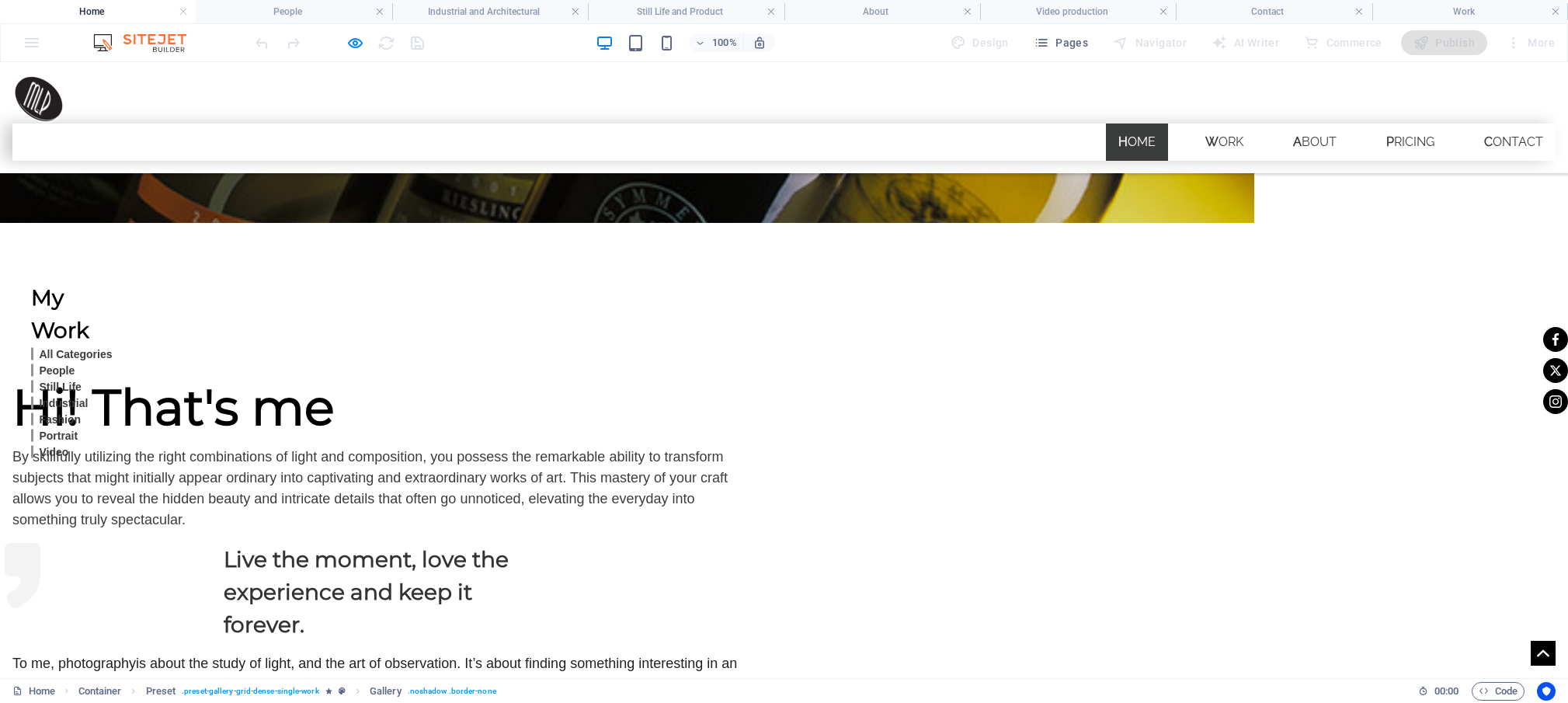
scroll to position [646, 0]
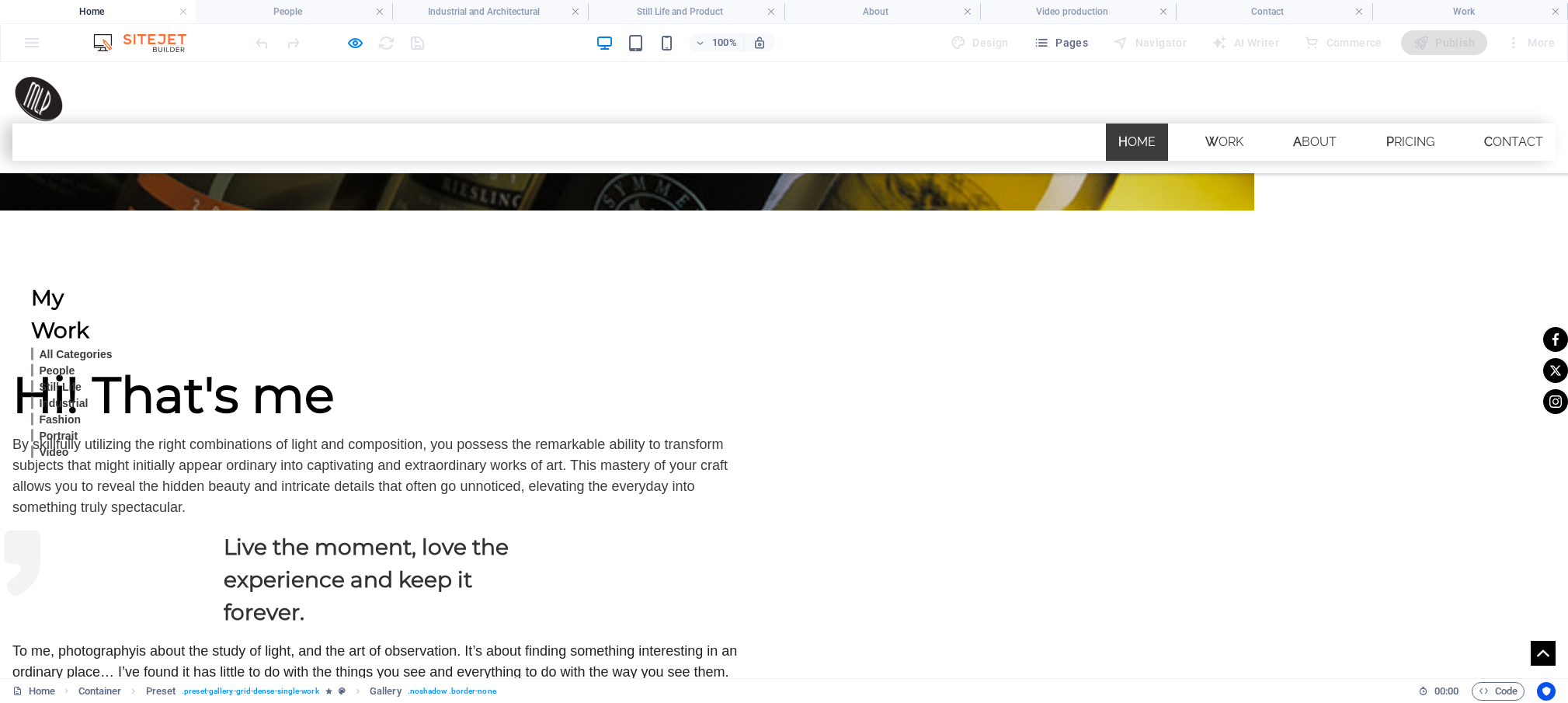
click at [1113, 123] on link "Home" at bounding box center [1137, 142] width 62 height 37
click at [359, 43] on icon "button" at bounding box center [356, 43] width 18 height 18
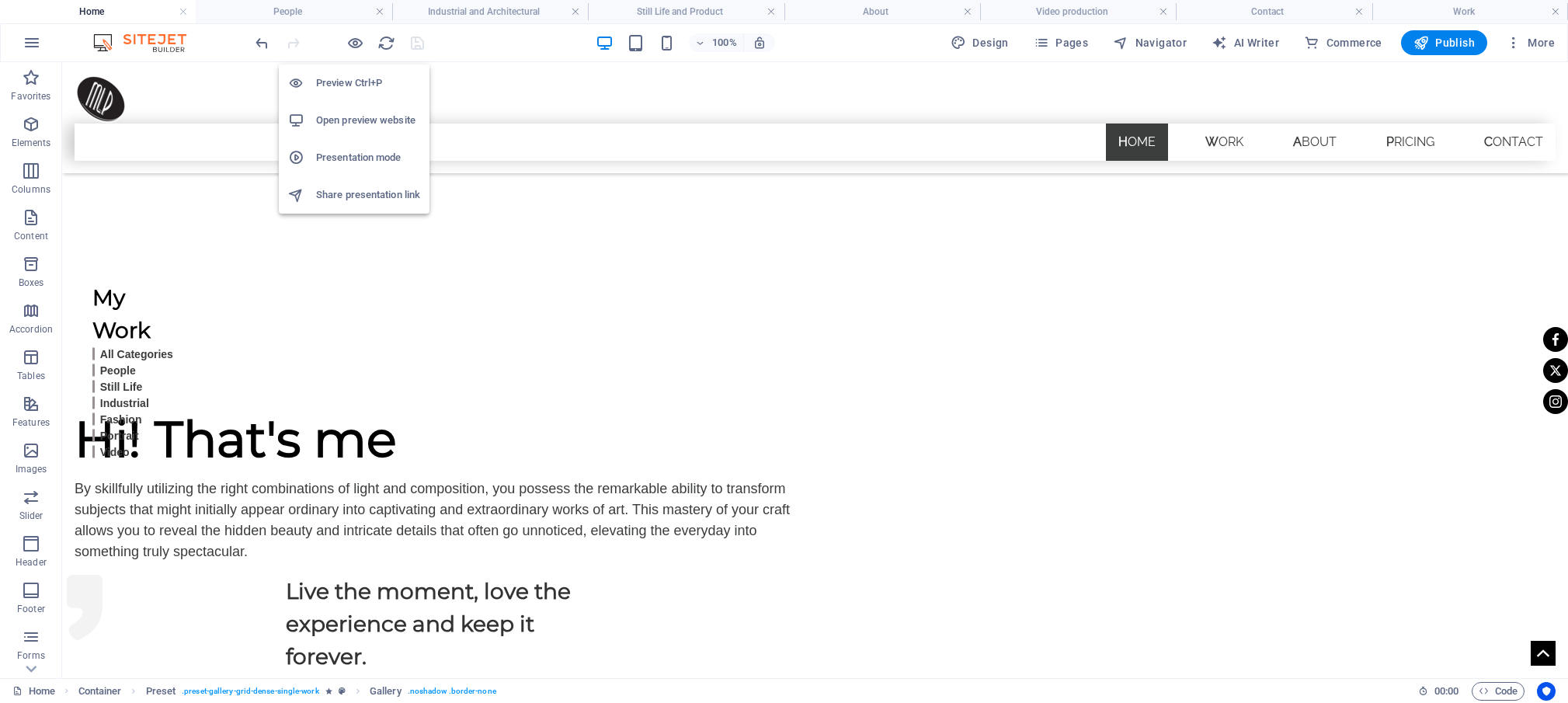
click at [345, 122] on h6 "Open preview website" at bounding box center [367, 120] width 104 height 19
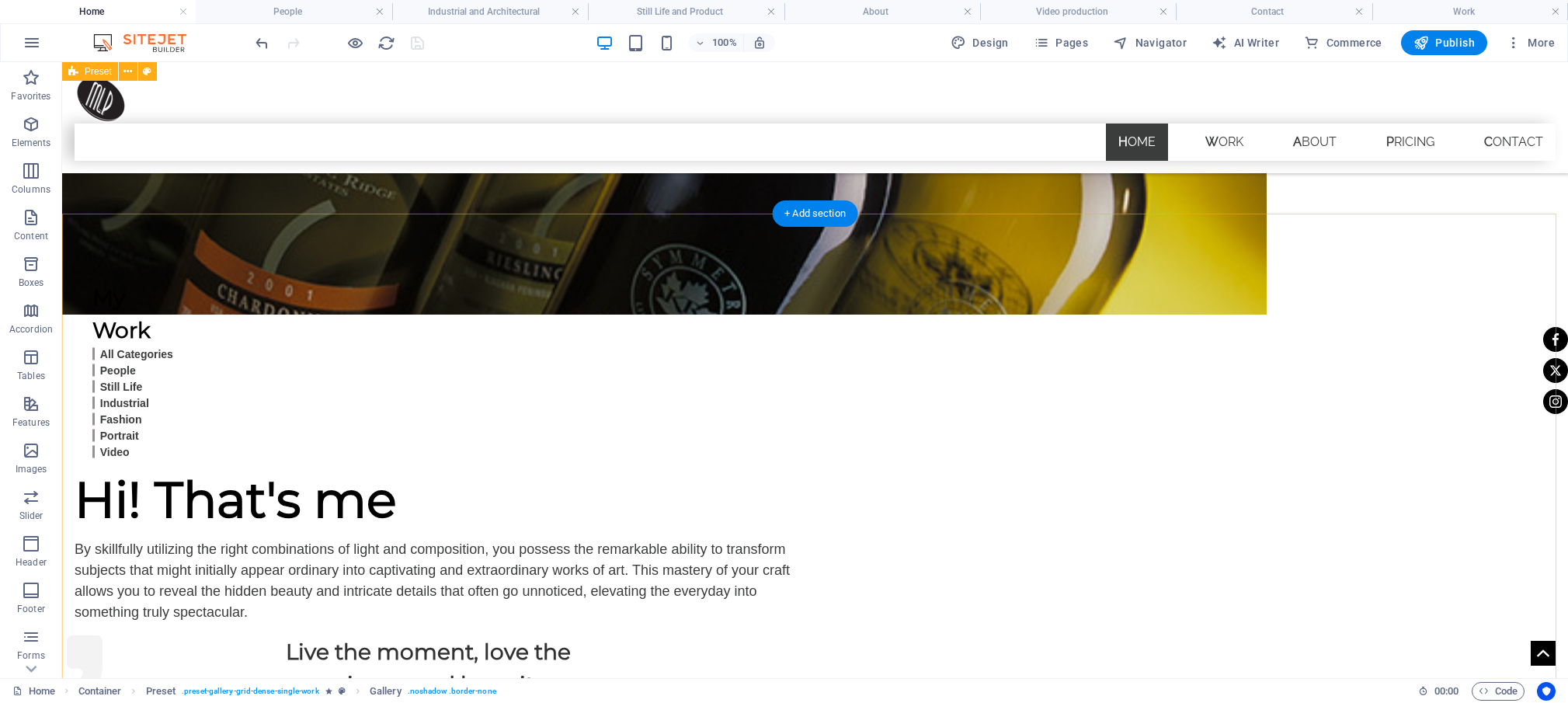
scroll to position [385, 0]
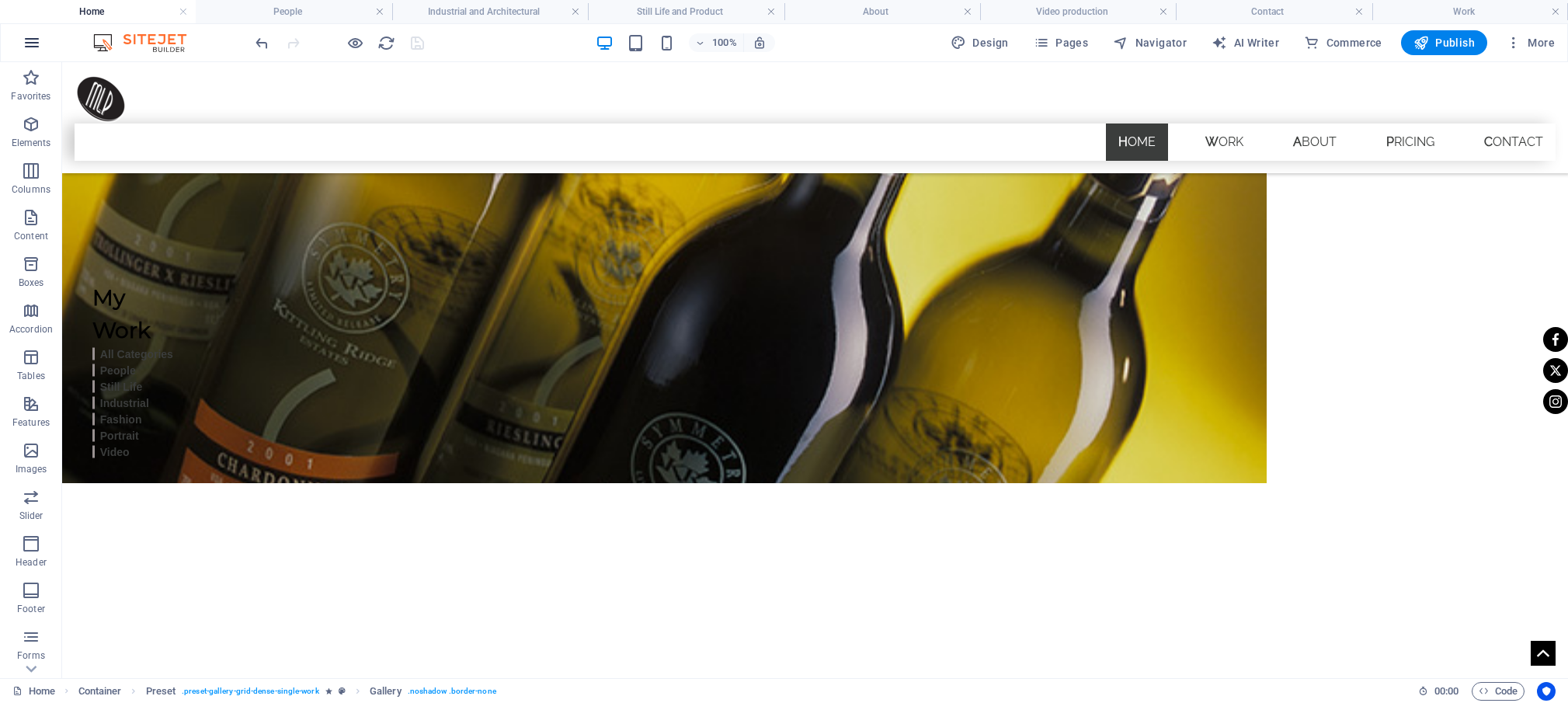
click at [36, 42] on icon "button" at bounding box center [31, 43] width 19 height 19
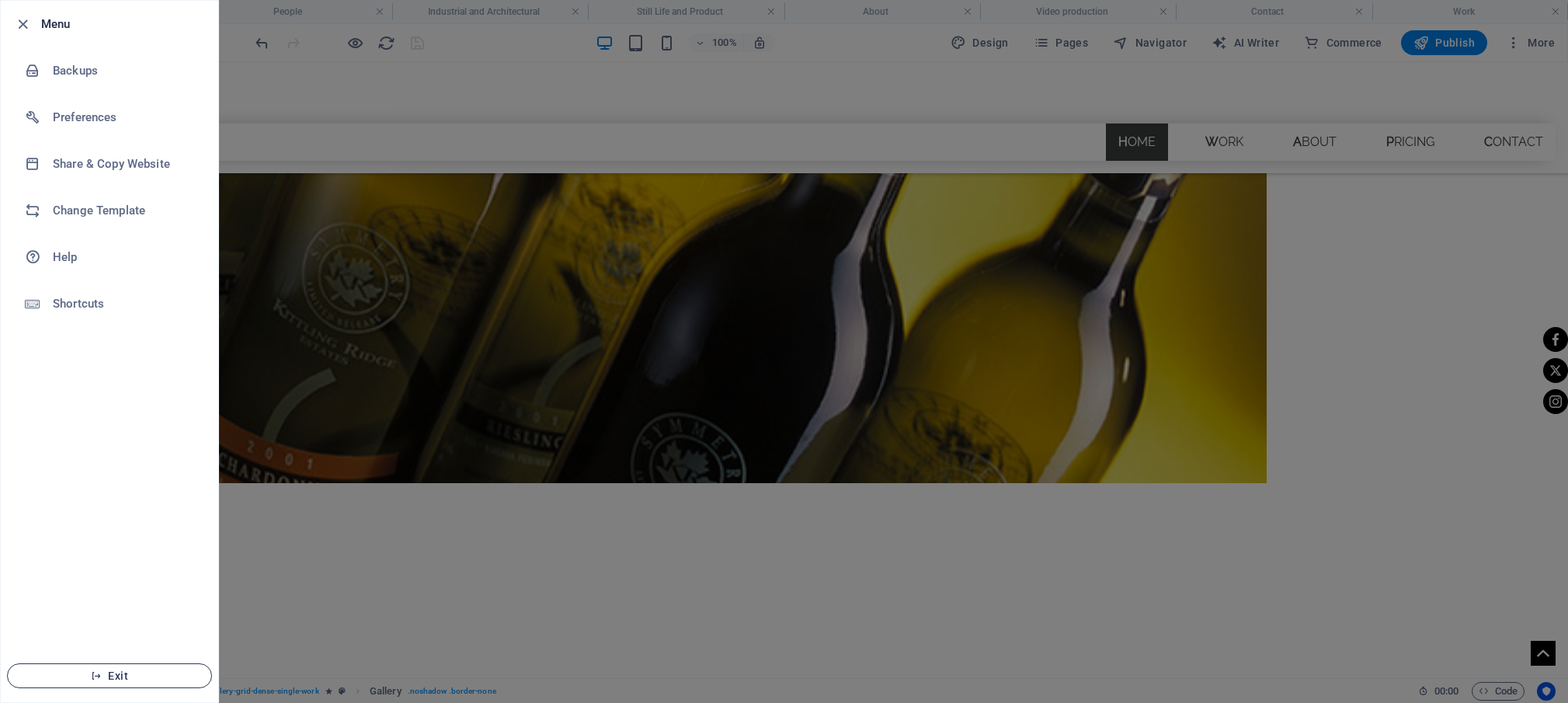
click at [141, 672] on span "Exit" at bounding box center [109, 676] width 178 height 12
